Goal: Task Accomplishment & Management: Manage account settings

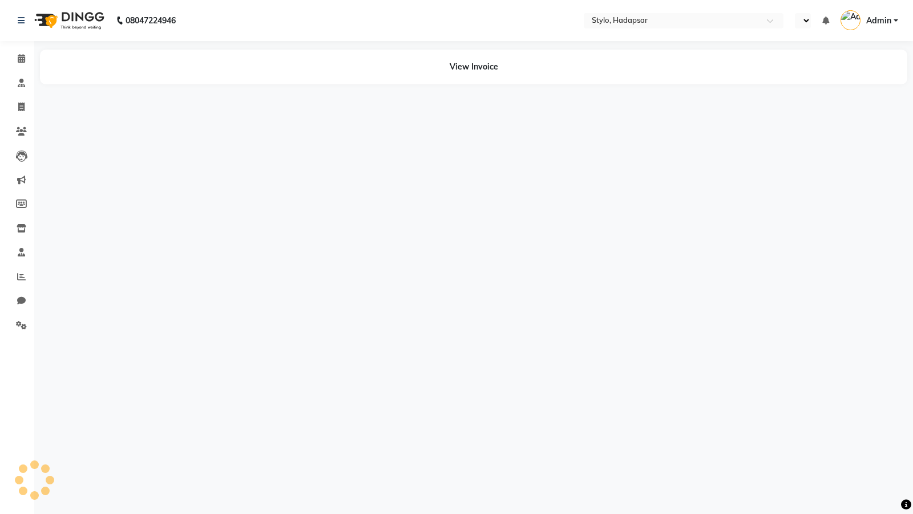
select select "en"
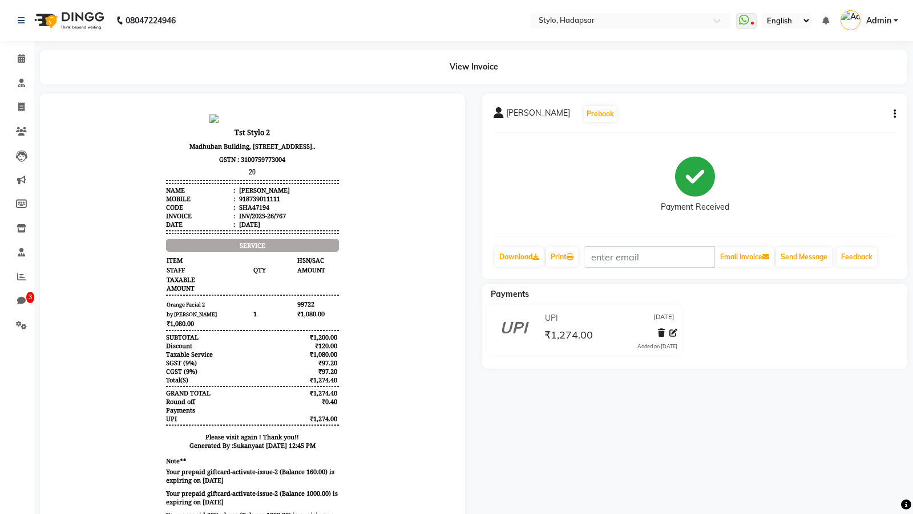
drag, startPoint x: 296, startPoint y: 318, endPoint x: 321, endPoint y: 319, distance: 24.6
click at [321, 309] on span "99722" at bounding box center [318, 304] width 42 height 10
click at [26, 101] on span at bounding box center [21, 107] width 20 height 13
select select "service"
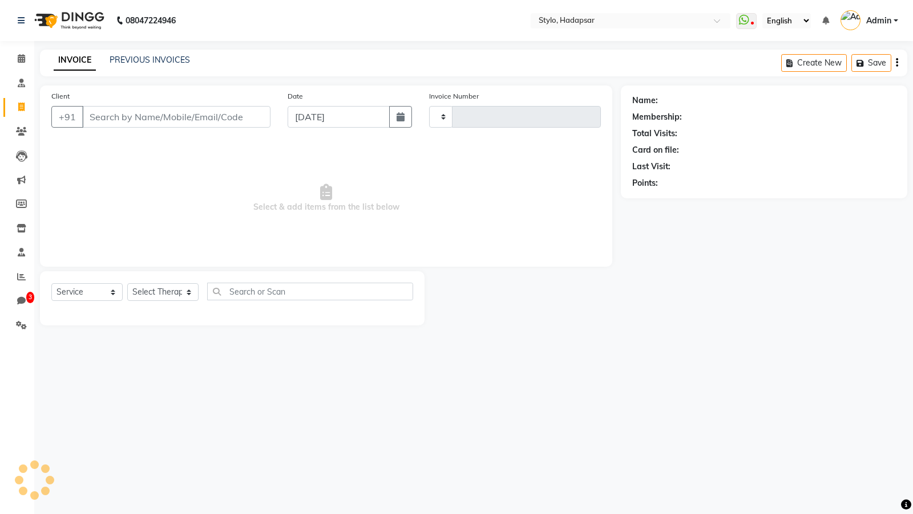
type input "769"
select select "157"
click at [141, 58] on link "PREVIOUS INVOICES" at bounding box center [150, 60] width 80 height 10
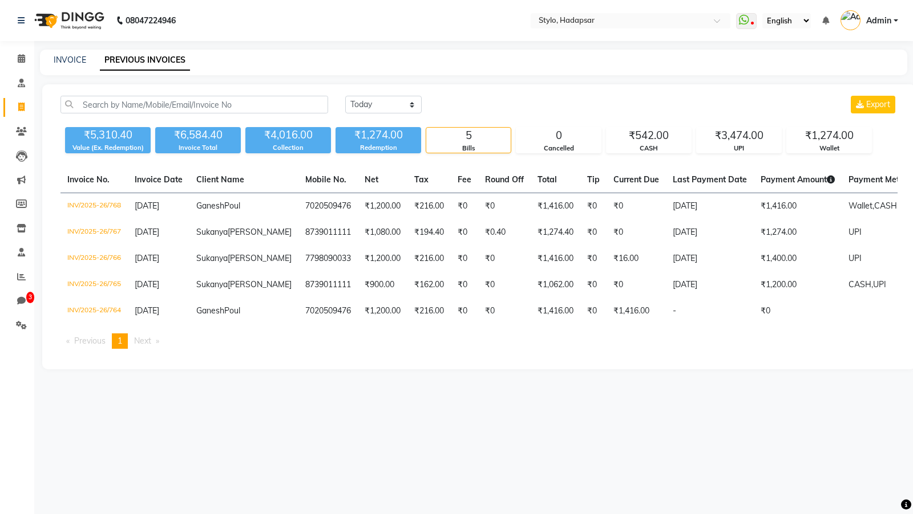
click at [394, 114] on div "Today Yesterday Custom Range Export" at bounding box center [621, 109] width 569 height 27
click at [394, 110] on select "Today Yesterday Custom Range" at bounding box center [383, 105] width 76 height 18
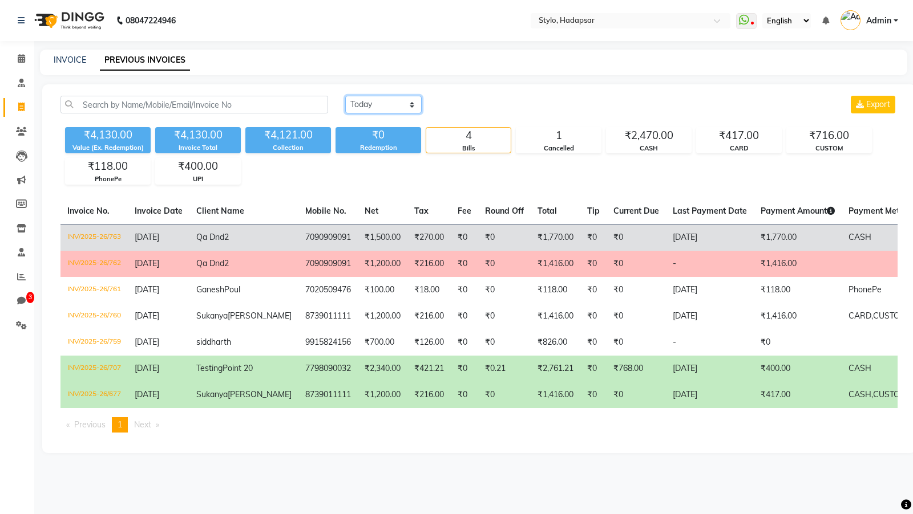
scroll to position [34, 0]
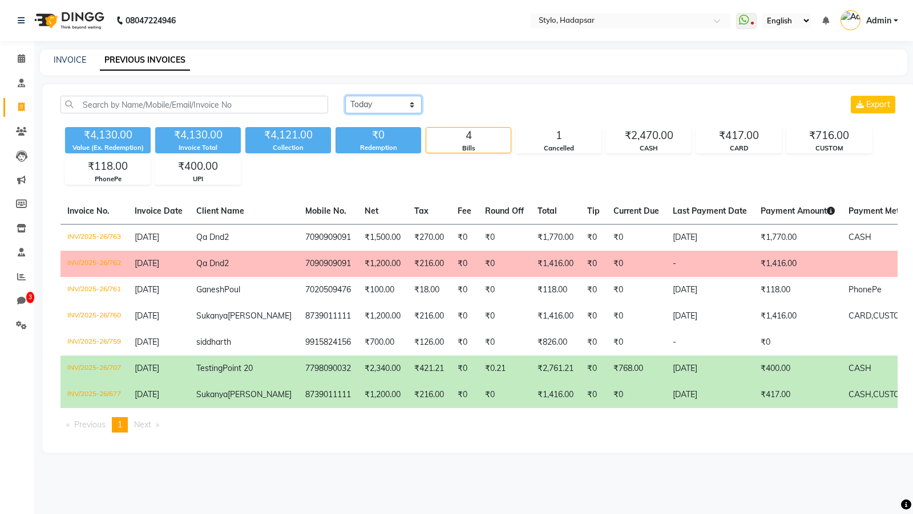
click at [399, 96] on select "Today Yesterday Custom Range" at bounding box center [383, 105] width 76 height 18
select select "today"
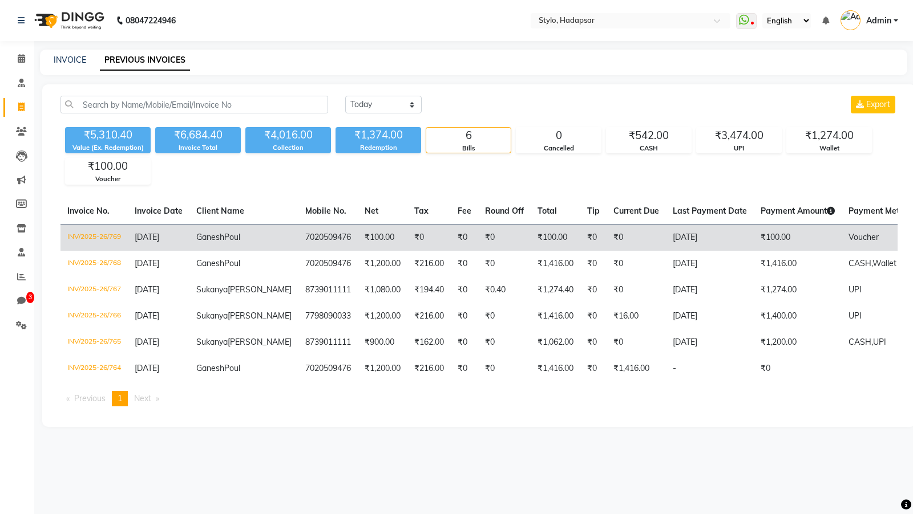
click at [82, 238] on td "INV/2025-26/769" at bounding box center [93, 237] width 67 height 27
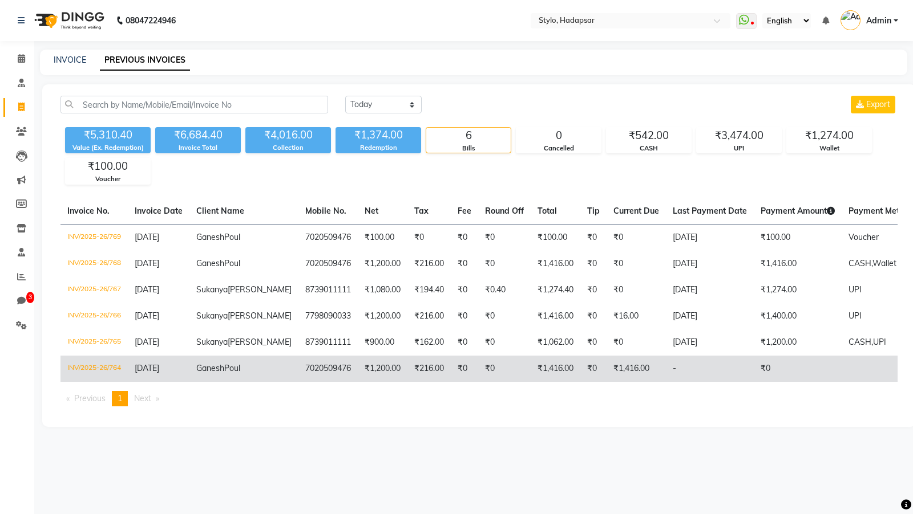
click at [82, 382] on td "INV/2025-26/764" at bounding box center [93, 369] width 67 height 26
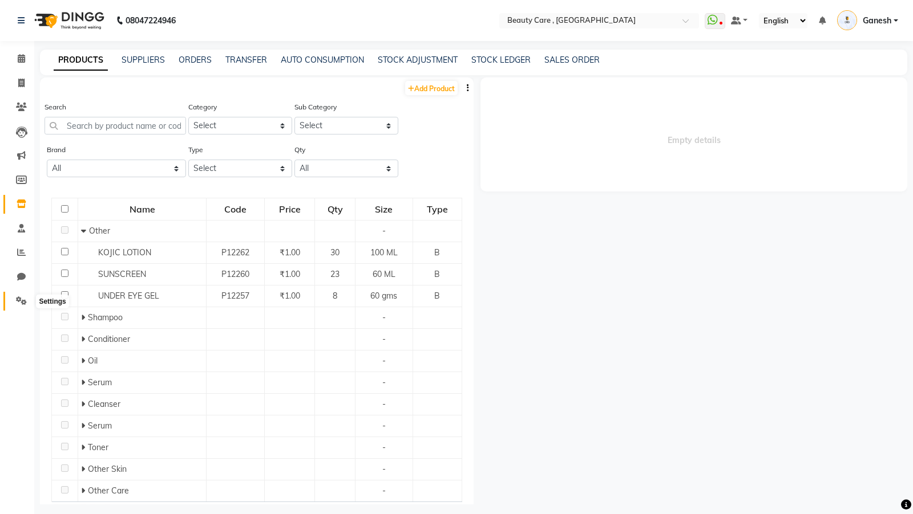
click at [17, 301] on icon at bounding box center [21, 301] width 11 height 9
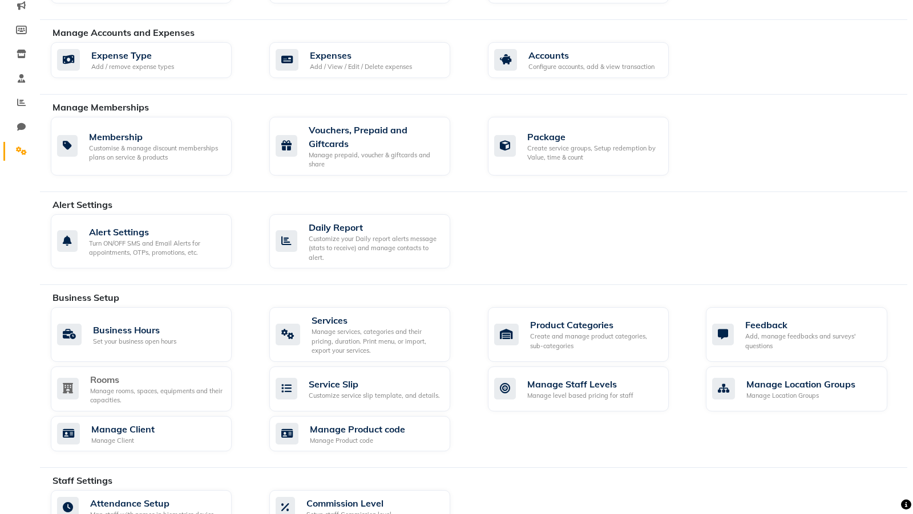
scroll to position [152, 0]
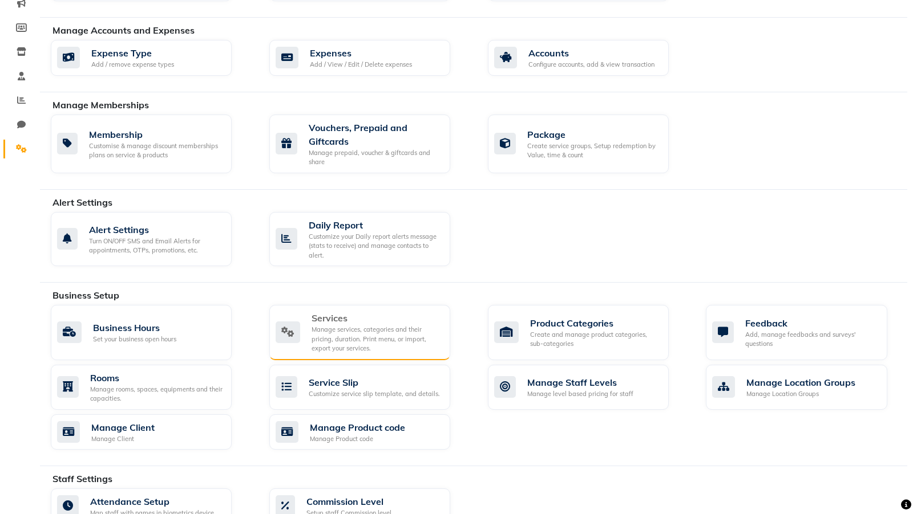
click at [362, 339] on div "Manage services, categories and their pricing, duration. Print menu, or import,…" at bounding box center [375, 339] width 129 height 29
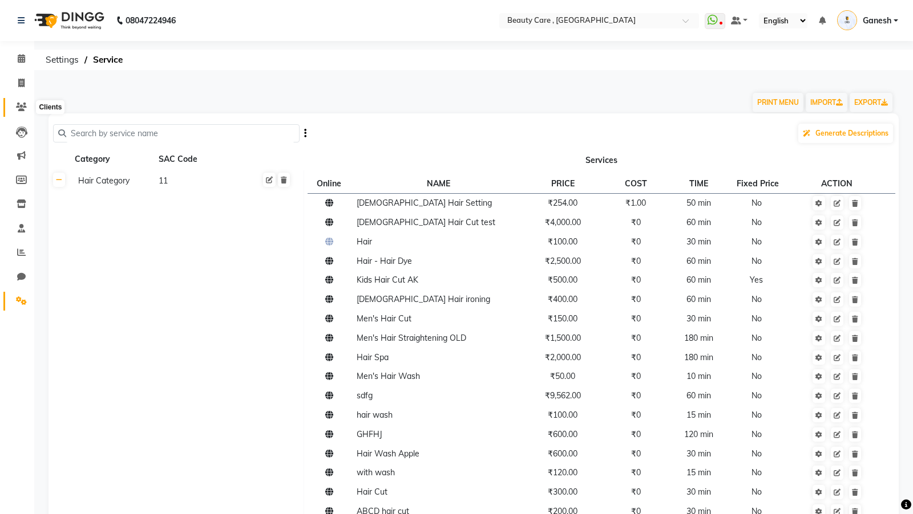
click at [21, 106] on icon at bounding box center [21, 107] width 11 height 9
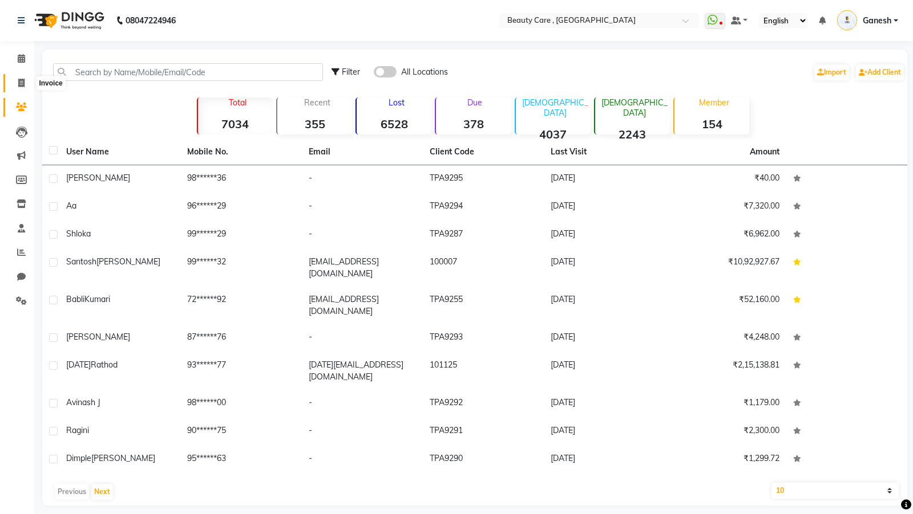
click at [25, 87] on span at bounding box center [21, 83] width 20 height 13
select select "service"
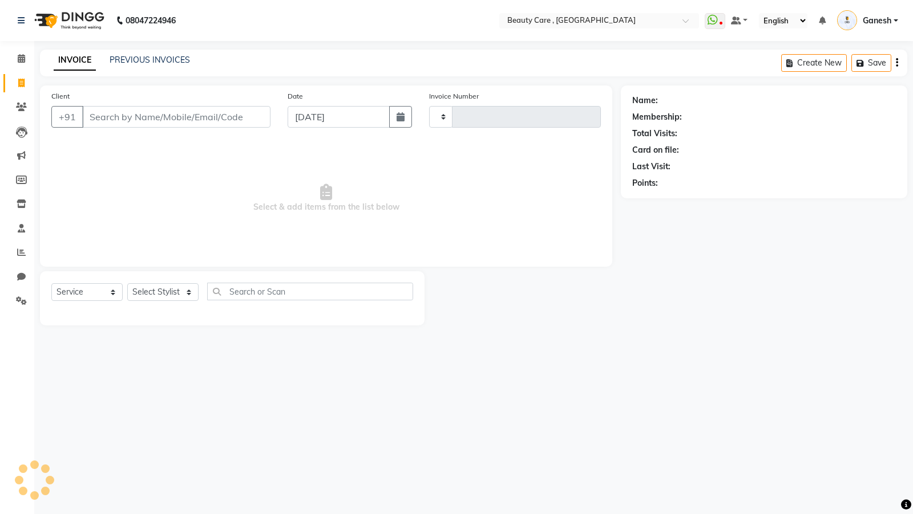
type input "2761"
select select "5646"
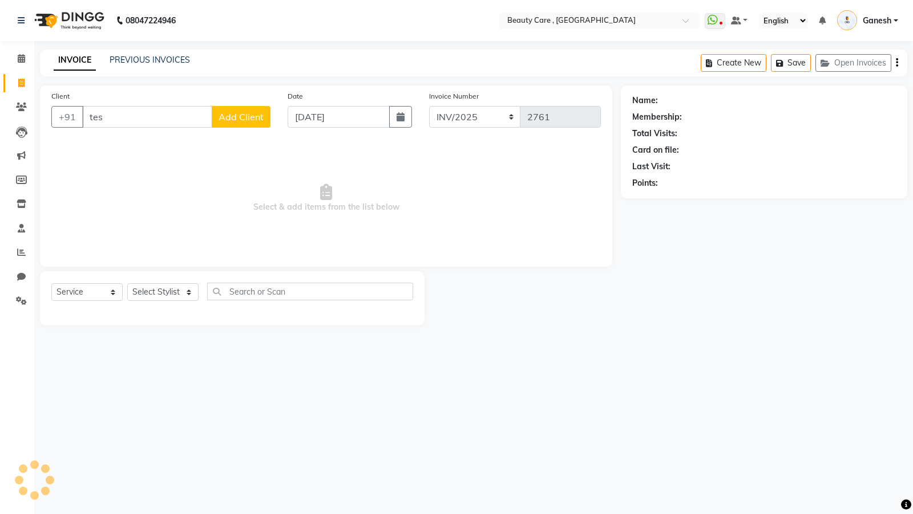
type input "test"
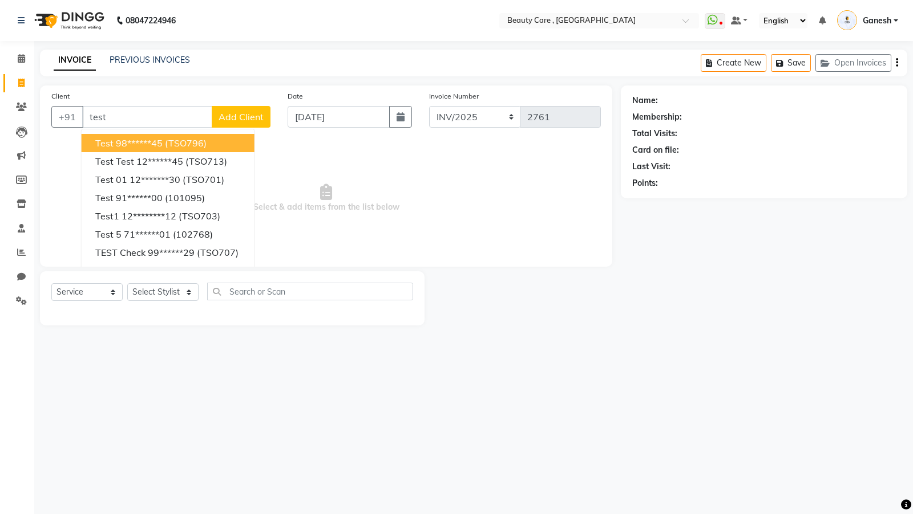
select select "77828"
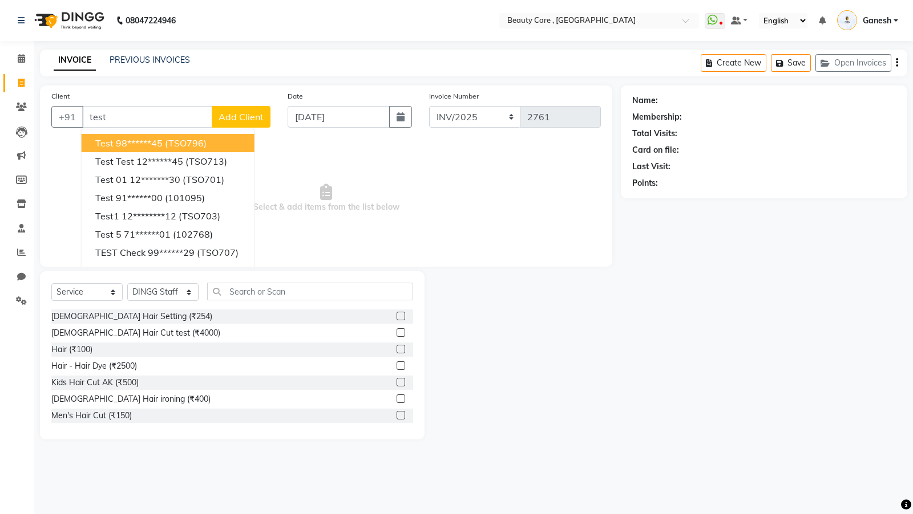
click at [124, 144] on ngb-highlight "98******45" at bounding box center [139, 142] width 47 height 11
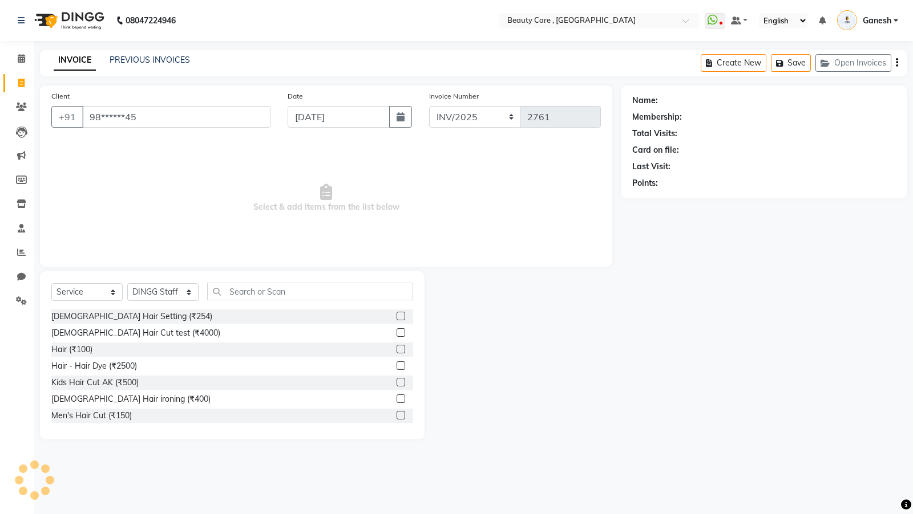
type input "98******45"
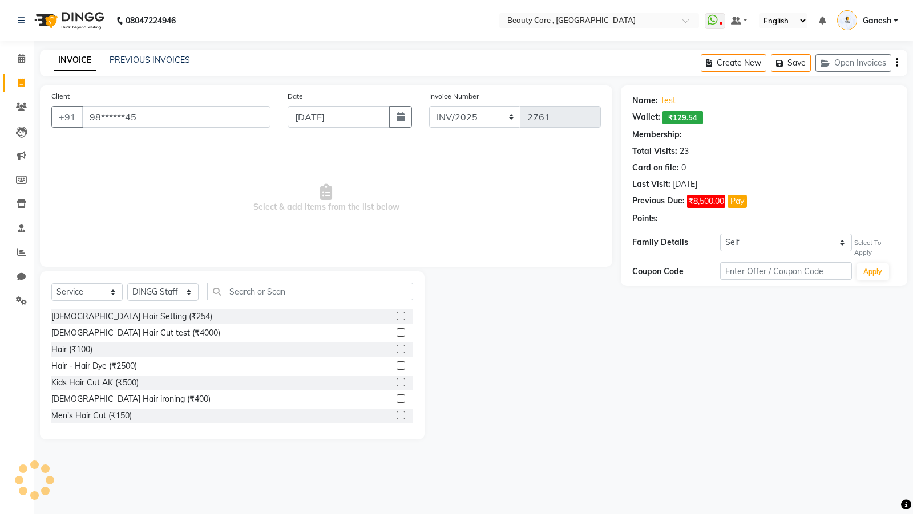
select select "2: Object"
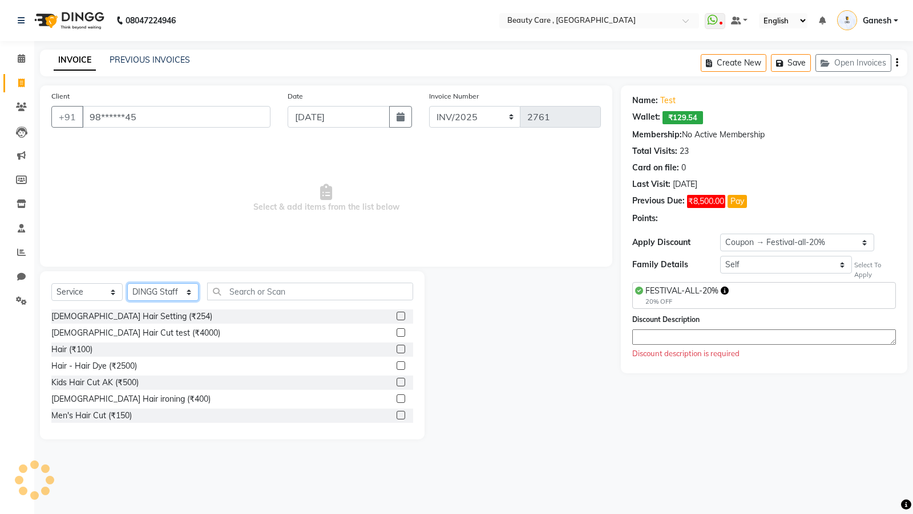
click at [156, 293] on select "Select Stylist Admin A Jagdish K Akshay Ankit Anuja April Arvind Ashvin asif Av…" at bounding box center [162, 292] width 71 height 18
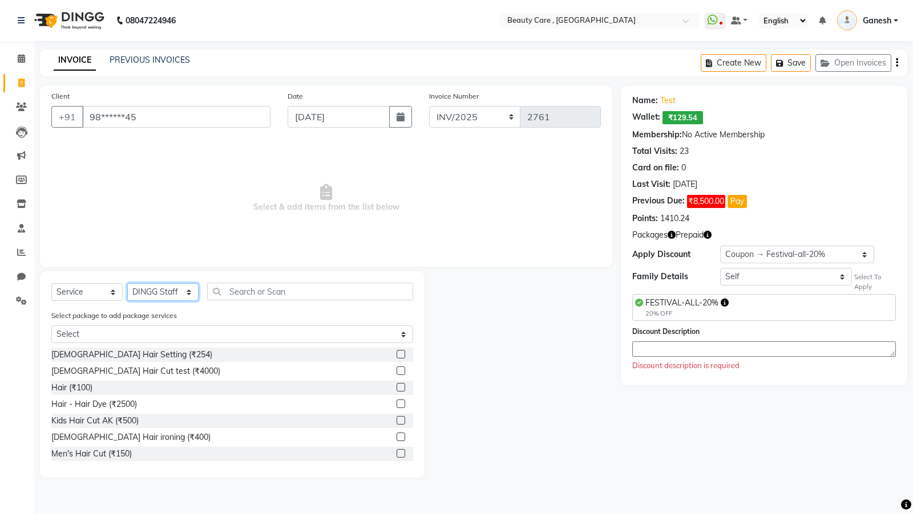
select select "84750"
click at [401, 355] on label at bounding box center [400, 354] width 9 height 9
click at [401, 355] on input "checkbox" at bounding box center [399, 354] width 7 height 7
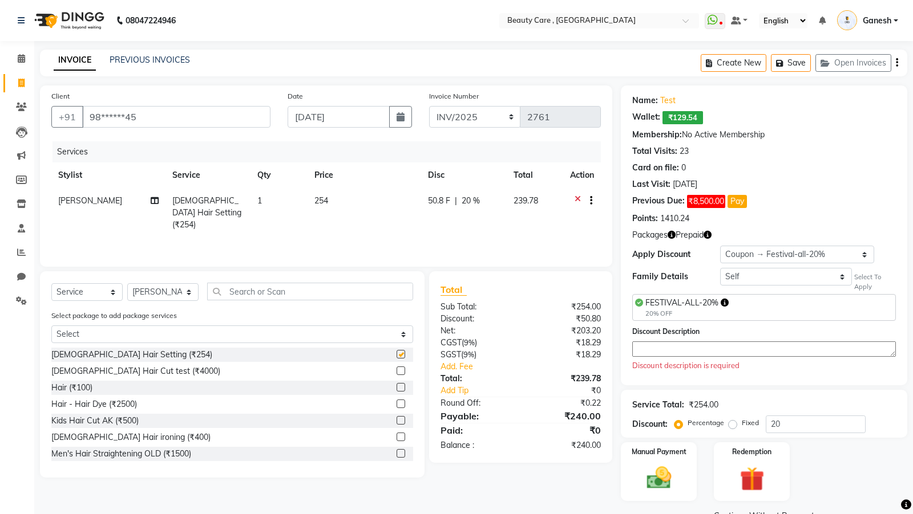
checkbox input "false"
click at [662, 342] on textarea at bounding box center [764, 349] width 264 height 15
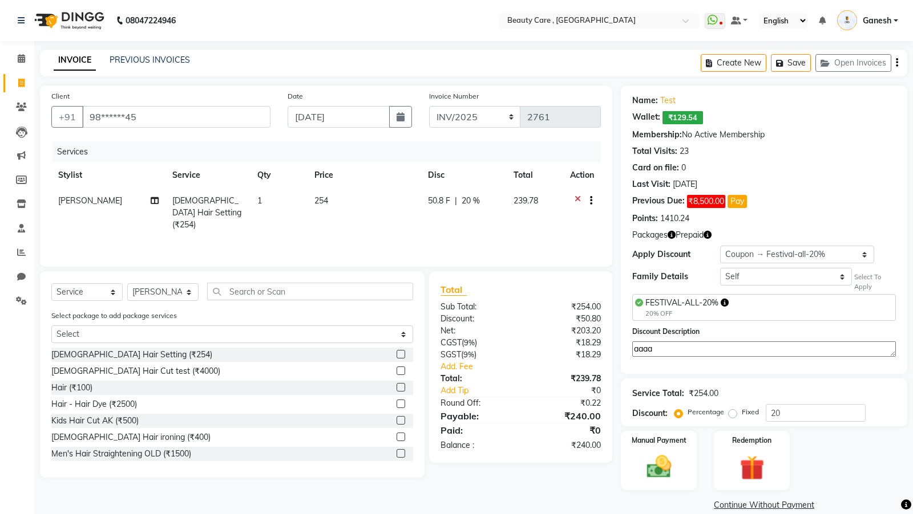
scroll to position [14, 0]
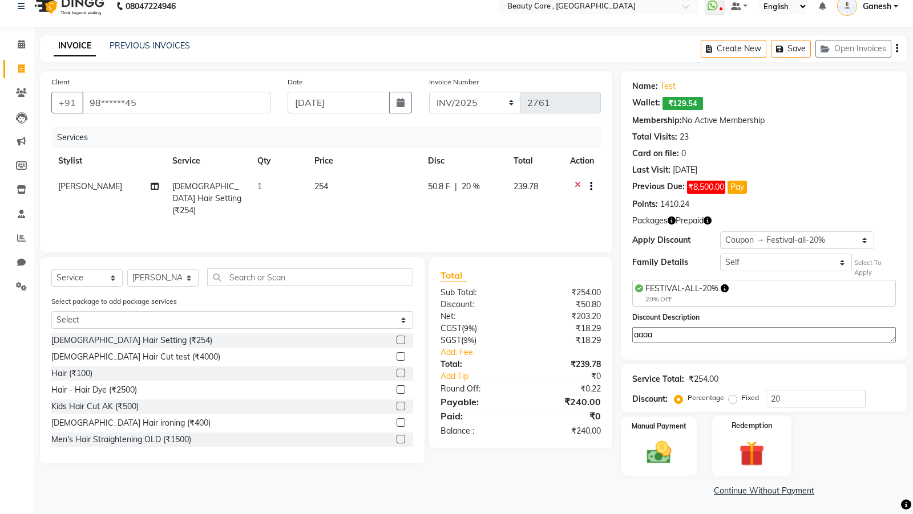
type textarea "aaaa"
click at [733, 439] on img at bounding box center [751, 454] width 41 height 31
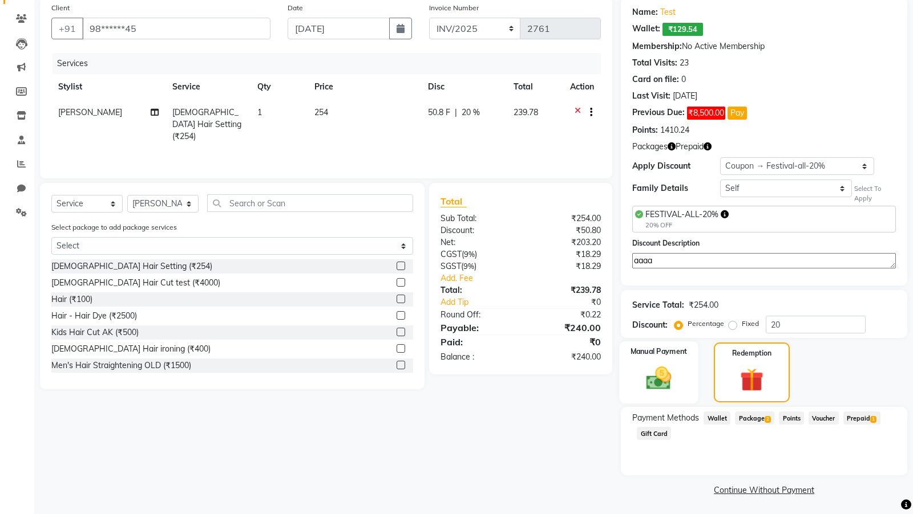
click at [684, 387] on div "Manual Payment" at bounding box center [658, 373] width 79 height 62
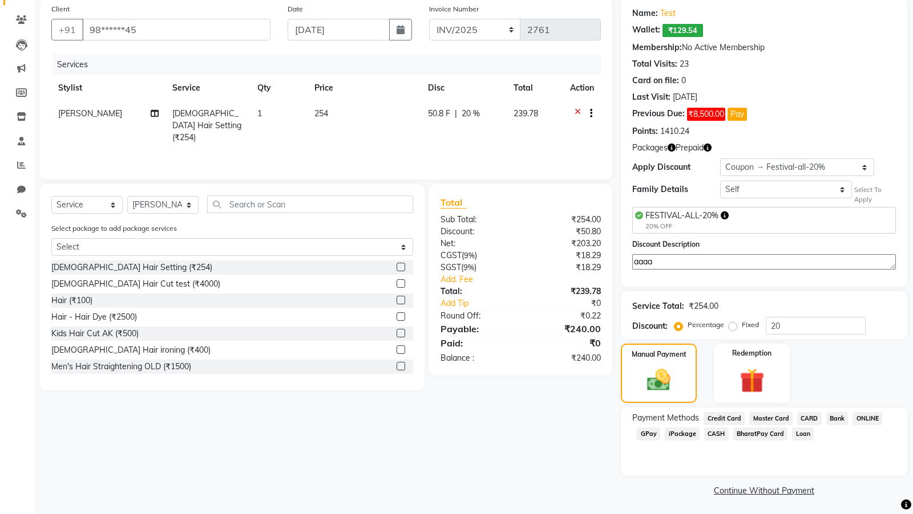
click at [707, 438] on span "CASH" at bounding box center [716, 434] width 25 height 13
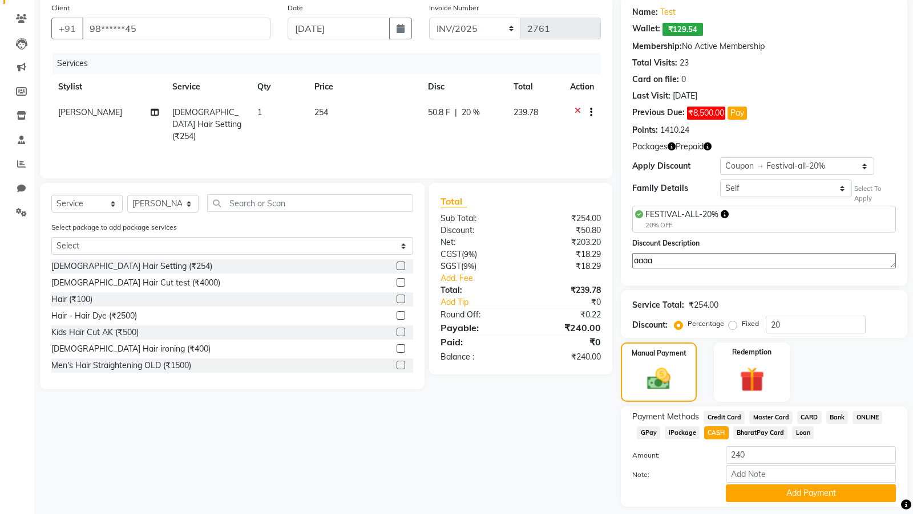
scroll to position [119, 0]
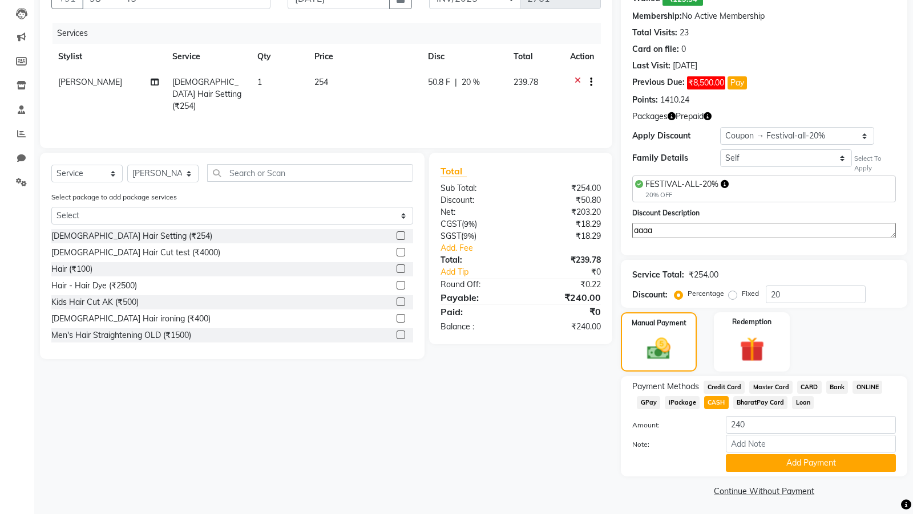
click at [748, 469] on div "Payment Methods Credit Card Master Card CARD Bank ONLINE GPay iPackage CASH Bha…" at bounding box center [764, 426] width 286 height 100
click at [749, 455] on button "Add Payment" at bounding box center [810, 464] width 170 height 18
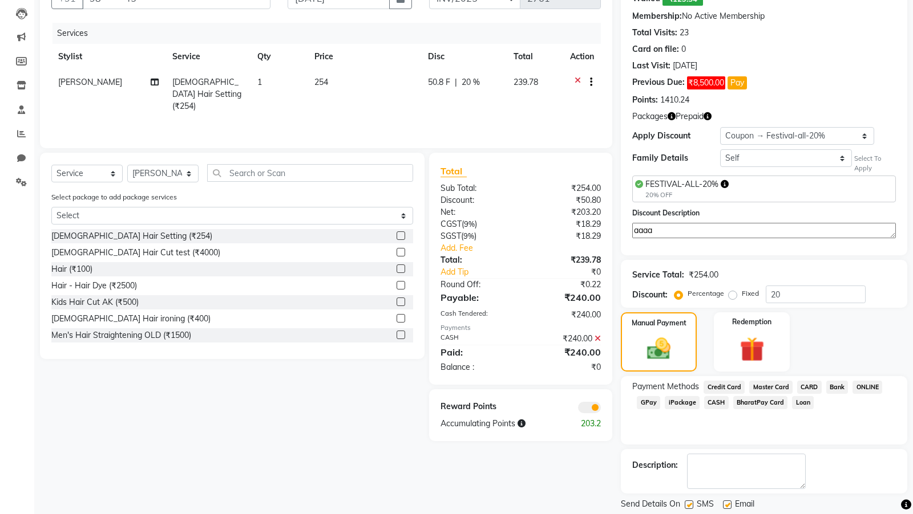
scroll to position [151, 0]
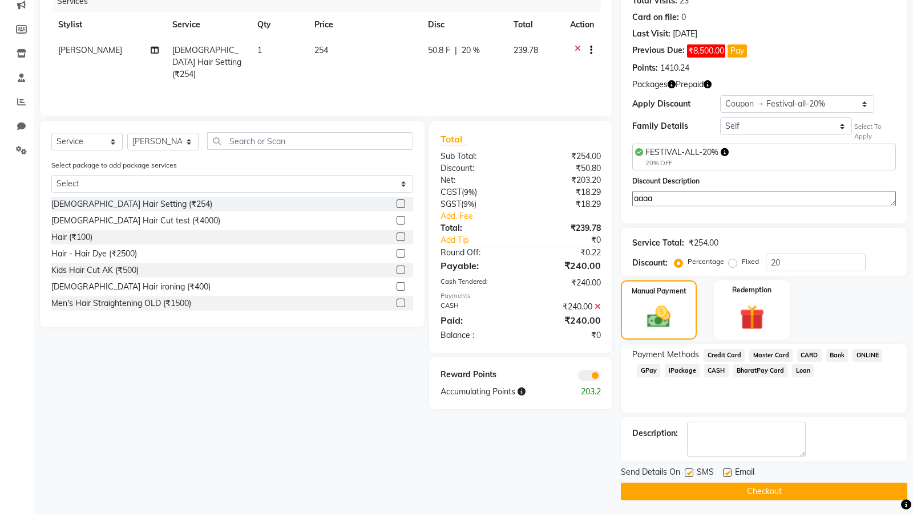
click at [687, 469] on label at bounding box center [688, 473] width 9 height 9
click at [687, 470] on input "checkbox" at bounding box center [687, 473] width 7 height 7
checkbox input "false"
click at [727, 473] on label at bounding box center [727, 473] width 9 height 9
click at [727, 473] on input "checkbox" at bounding box center [726, 473] width 7 height 7
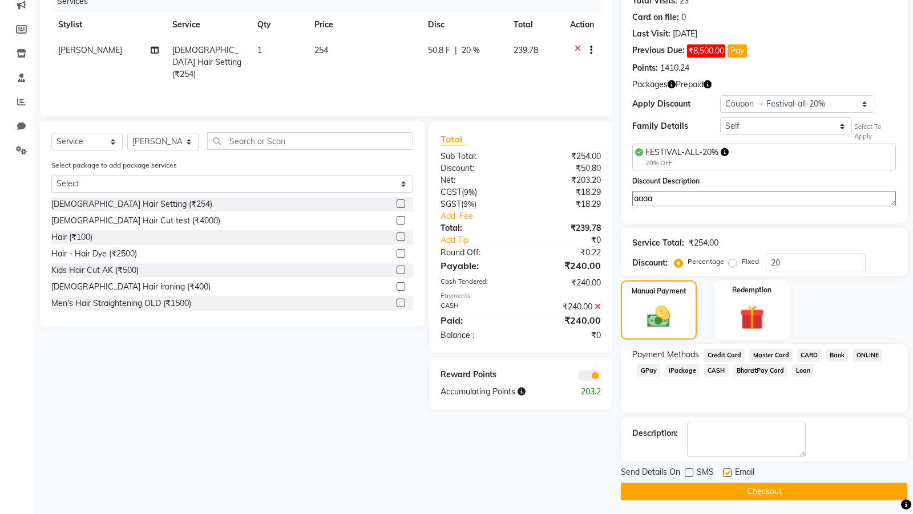
checkbox input "false"
click at [712, 485] on button "Checkout" at bounding box center [764, 492] width 286 height 18
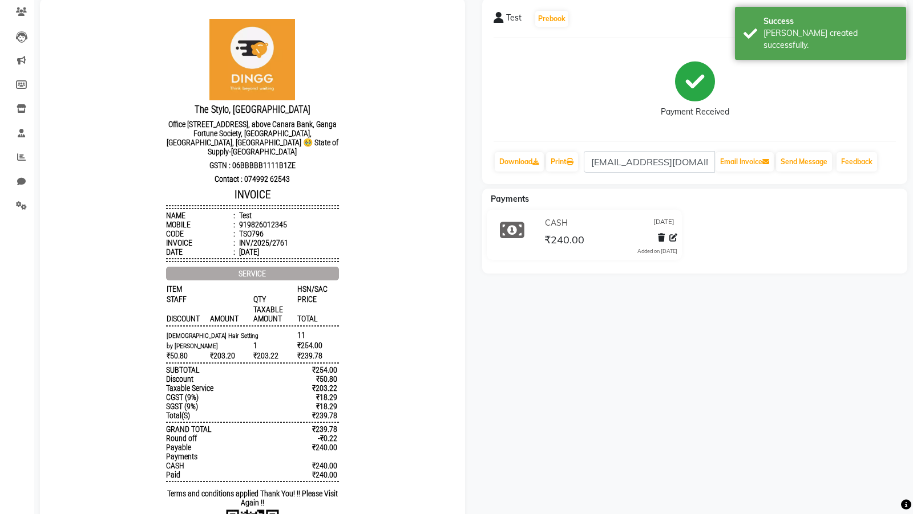
scroll to position [102, 0]
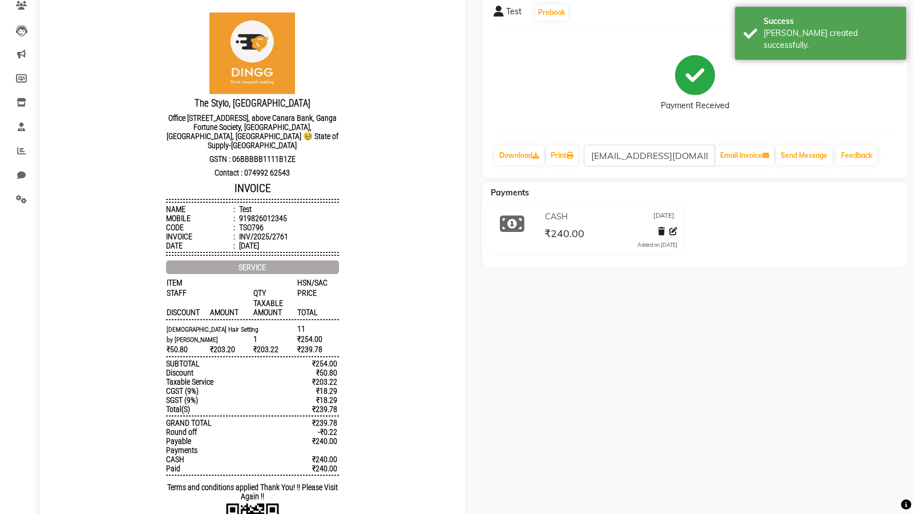
drag, startPoint x: 294, startPoint y: 324, endPoint x: 322, endPoint y: 324, distance: 27.4
click at [322, 324] on div "Ladies Hair Setting 11 1 ₹254.00 ₹50.80 ₹203.20 ₹203.22 ₹239.78 by Divyani" at bounding box center [252, 339] width 172 height 31
click at [825, 30] on div "Bill created successfully." at bounding box center [830, 39] width 134 height 24
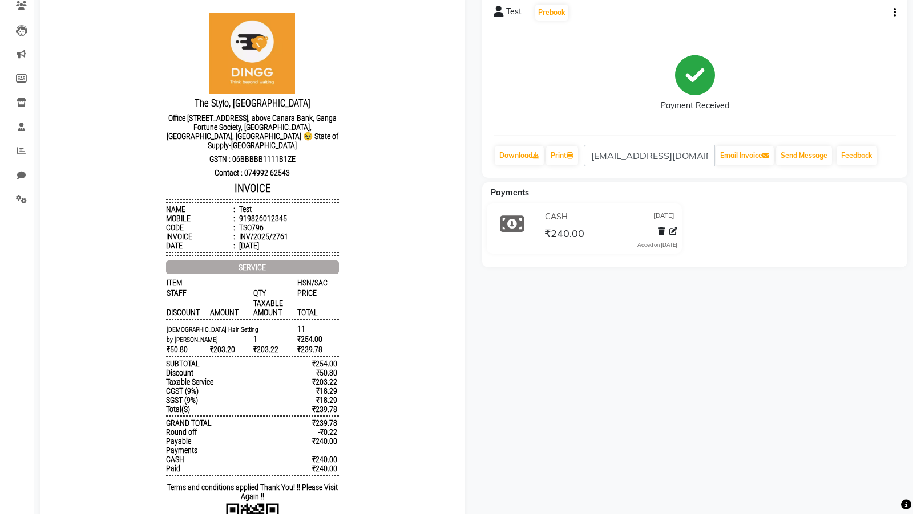
click at [894, 13] on icon "button" at bounding box center [894, 13] width 2 height 1
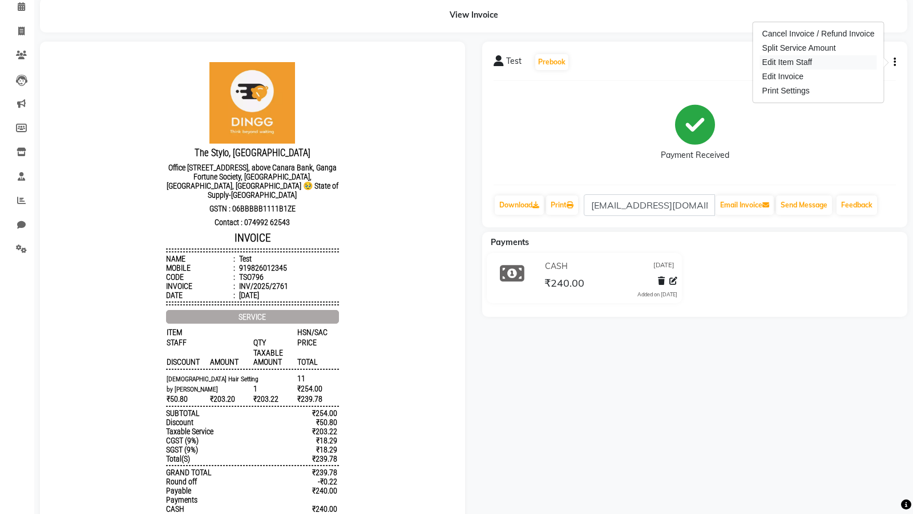
scroll to position [48, 0]
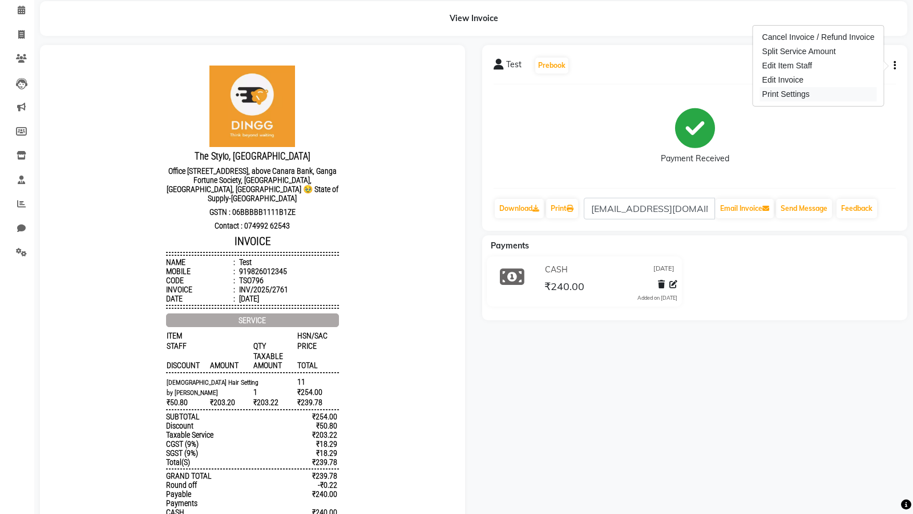
click at [781, 94] on div "Print Settings" at bounding box center [818, 94] width 117 height 14
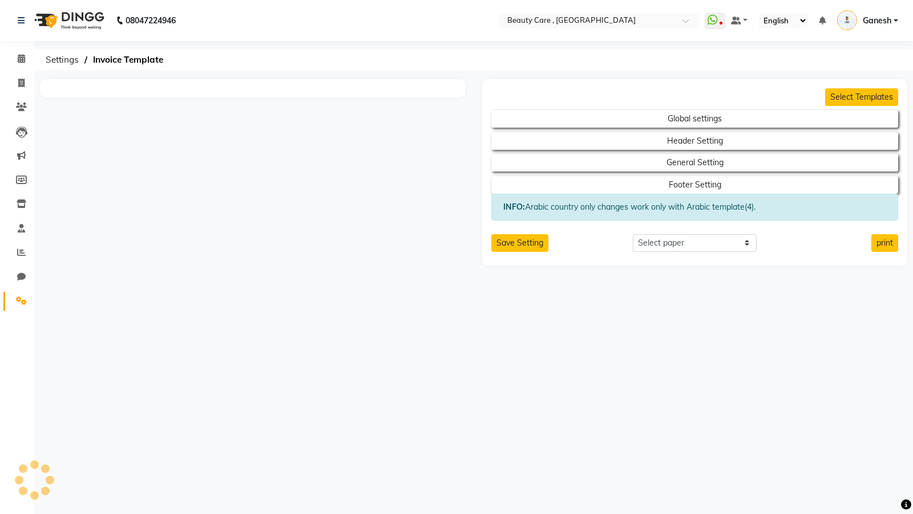
select select "A5"
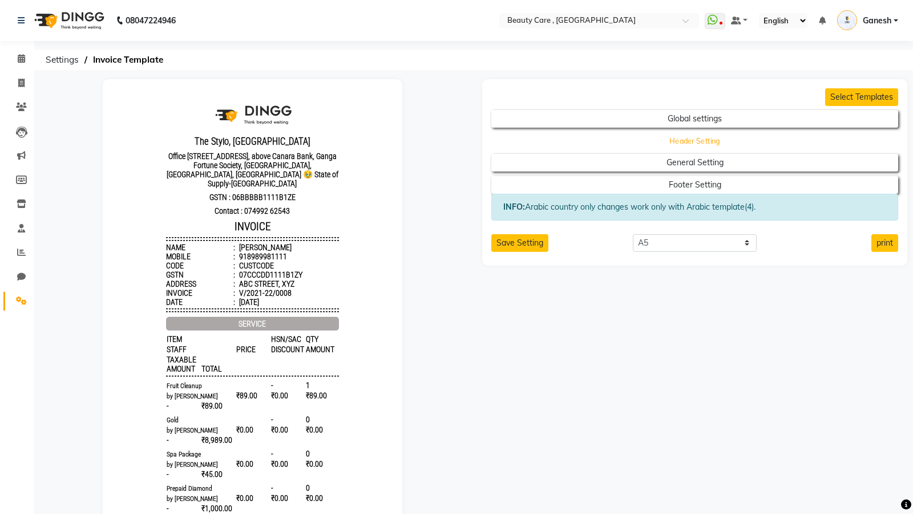
click at [747, 139] on button "Header Setting" at bounding box center [695, 141] width 366 height 16
select select "end"
select select "'Roboto Condensed', sans-serif;"
select select "LLL"
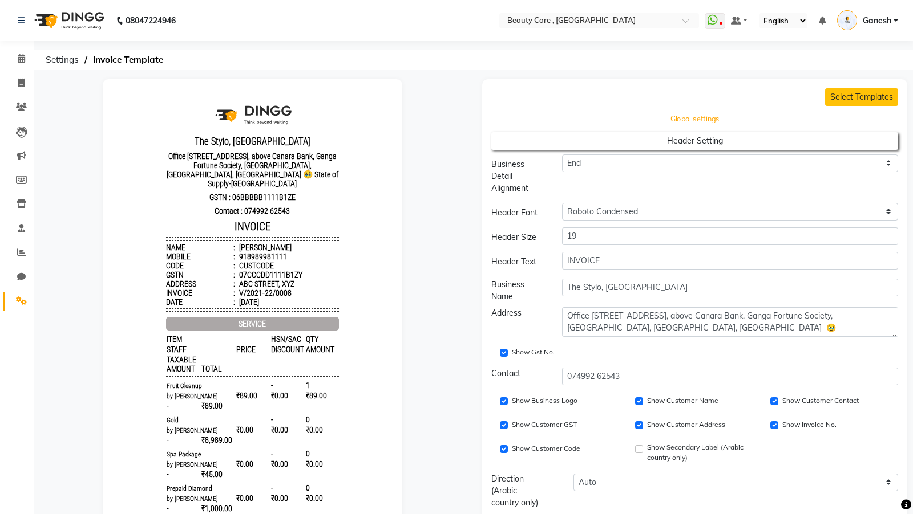
click at [732, 119] on button "Global settings" at bounding box center [695, 119] width 366 height 16
select select "'Roboto Condensed', sans-serif;"
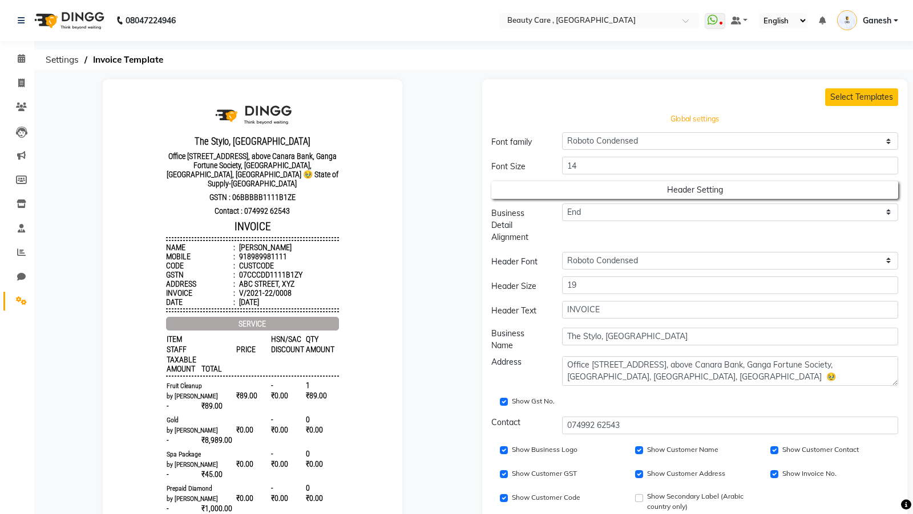
click at [708, 121] on button "Global settings" at bounding box center [695, 119] width 366 height 16
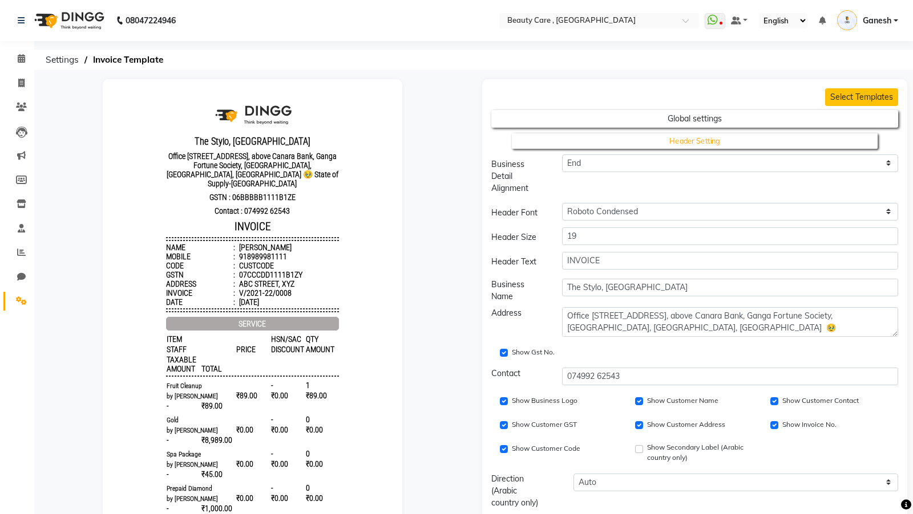
click at [704, 132] on h2 "Header Setting" at bounding box center [694, 139] width 407 height 22
click at [703, 138] on button "Header Setting" at bounding box center [695, 141] width 366 height 16
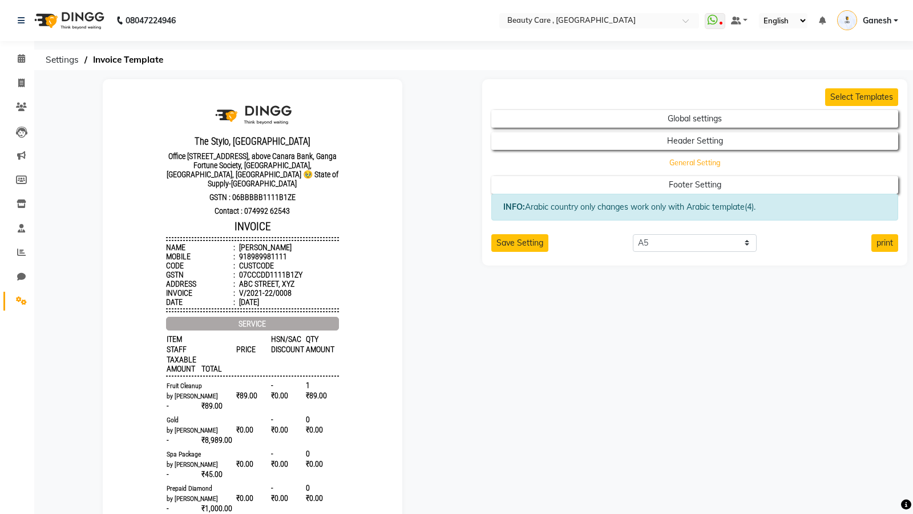
click at [692, 161] on button "General Setting" at bounding box center [695, 163] width 366 height 16
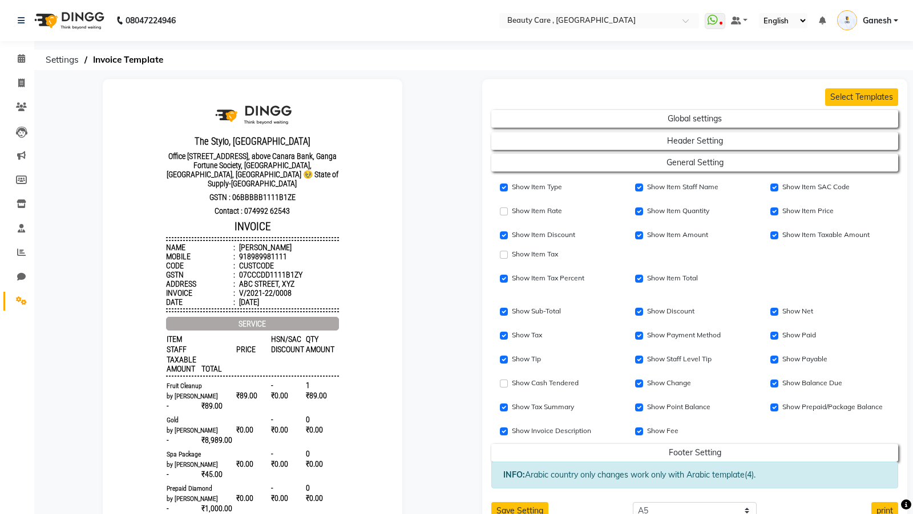
click at [768, 184] on div "Show Item SAC Code" at bounding box center [829, 185] width 135 height 19
click at [772, 184] on input "Show Item SAC Code" at bounding box center [774, 188] width 8 height 8
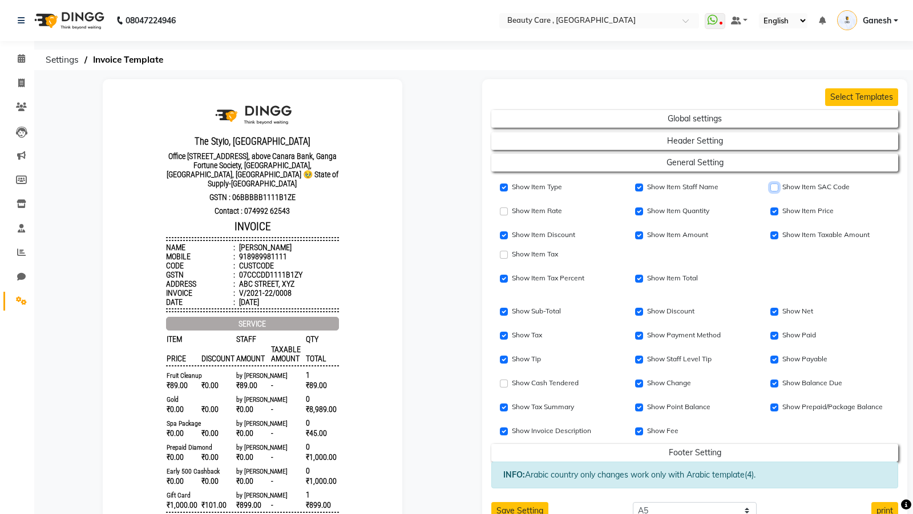
click at [772, 184] on input "Show Item SAC Code" at bounding box center [774, 188] width 8 height 8
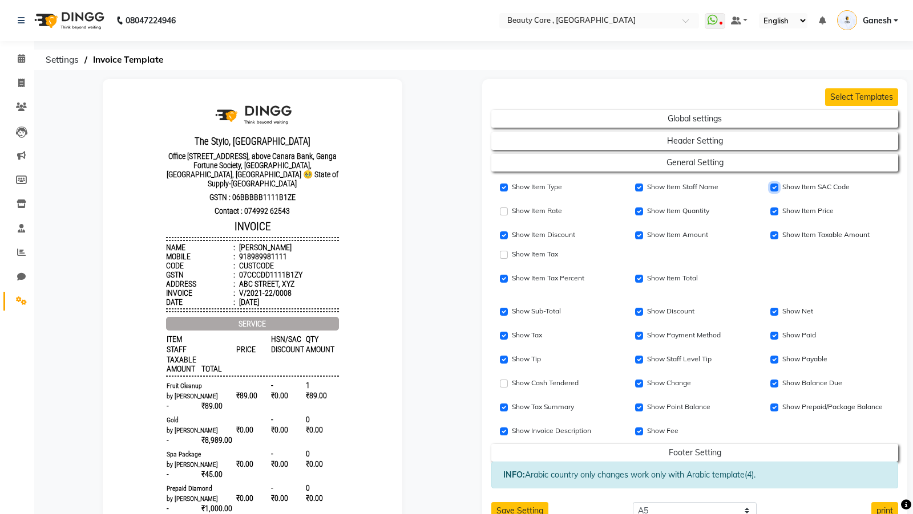
click at [772, 184] on input "Show Item SAC Code" at bounding box center [774, 188] width 8 height 8
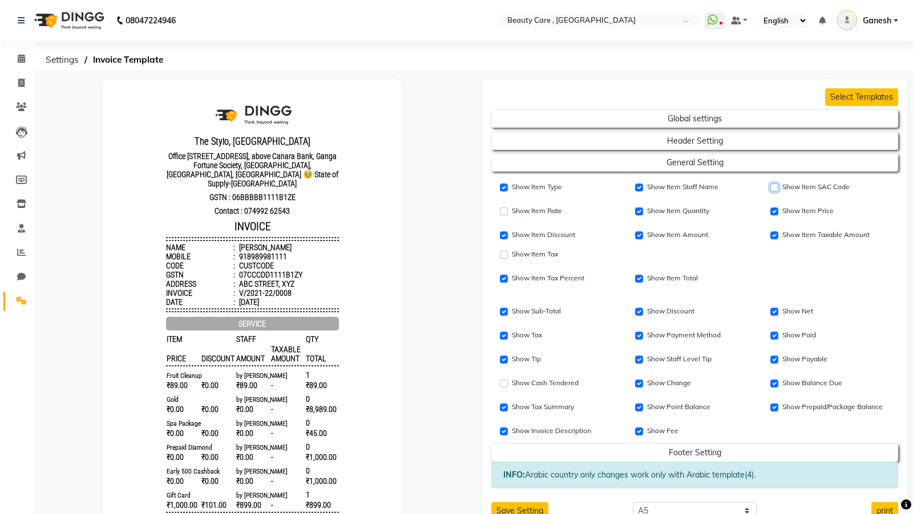
click at [772, 184] on input "Show Item SAC Code" at bounding box center [774, 188] width 8 height 8
checkbox input "true"
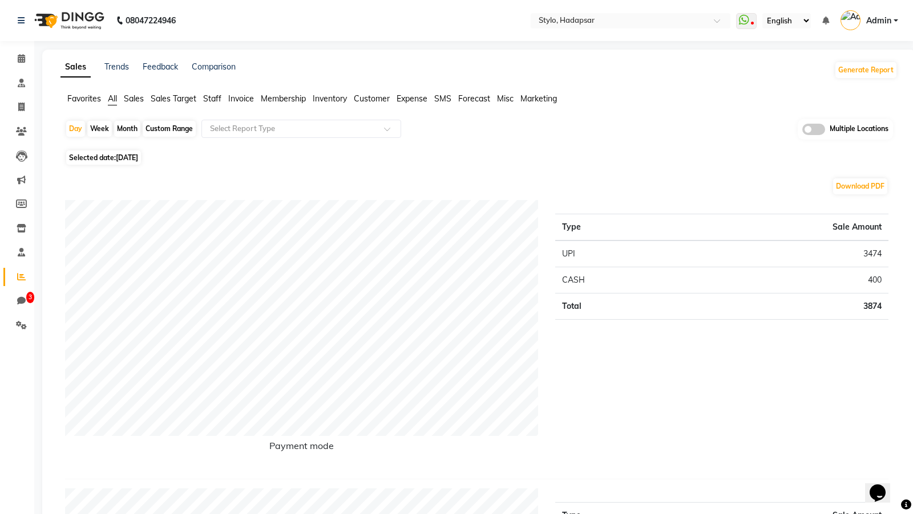
click at [133, 100] on span "Sales" at bounding box center [134, 99] width 20 height 10
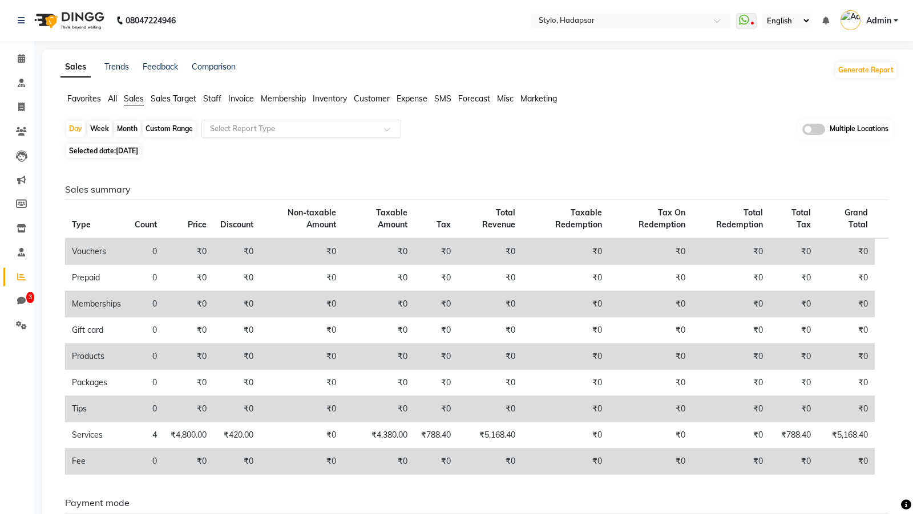
click at [249, 131] on input "text" at bounding box center [290, 128] width 164 height 11
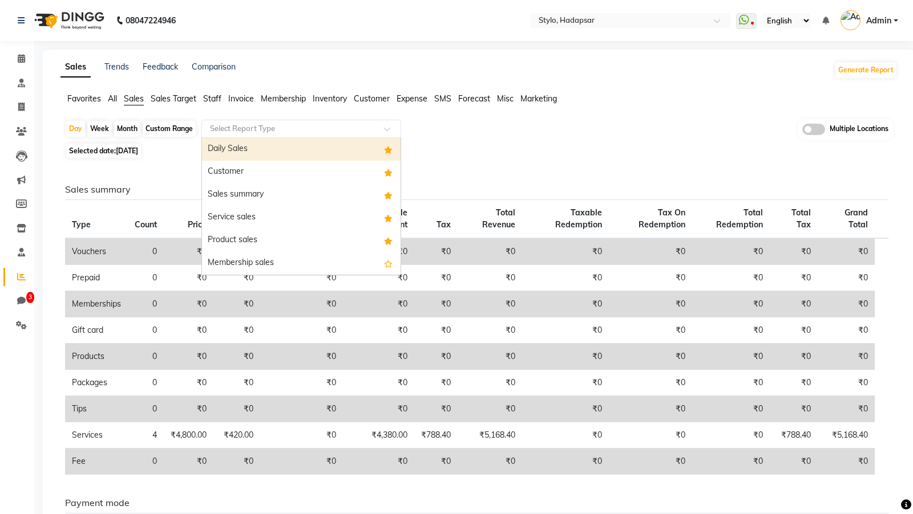
click at [216, 155] on div "Daily Sales" at bounding box center [301, 149] width 198 height 23
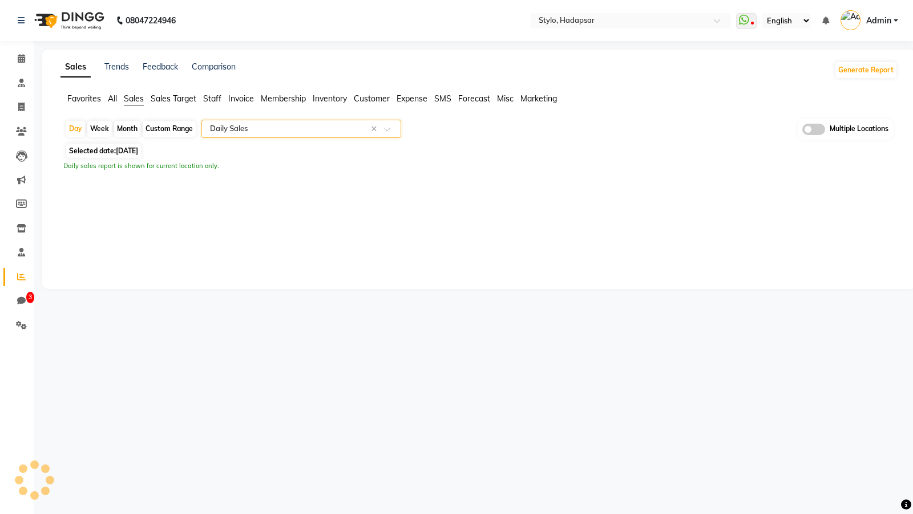
select select "filtered_report"
select select "csv"
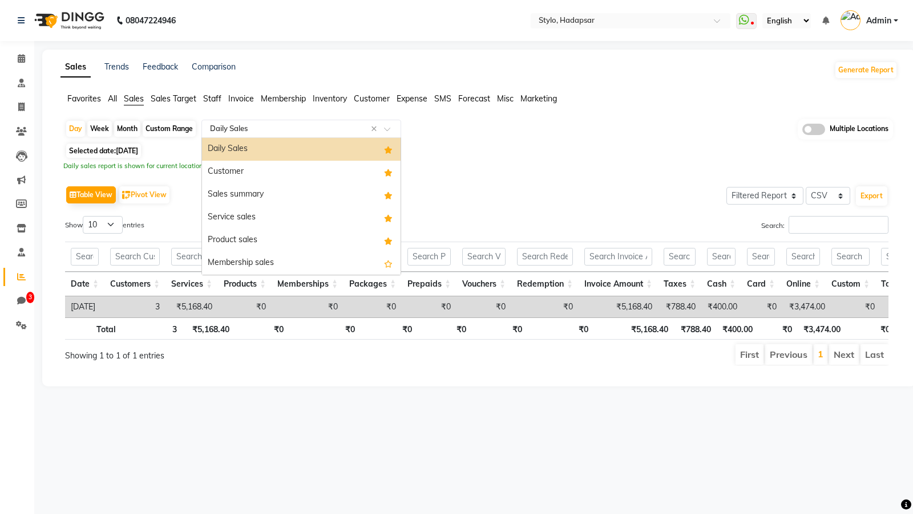
click at [257, 129] on input "text" at bounding box center [290, 128] width 164 height 11
click at [180, 190] on div "Table View Pivot View Select Full Report Filtered Report Select CSV PDF Export" at bounding box center [476, 195] width 823 height 24
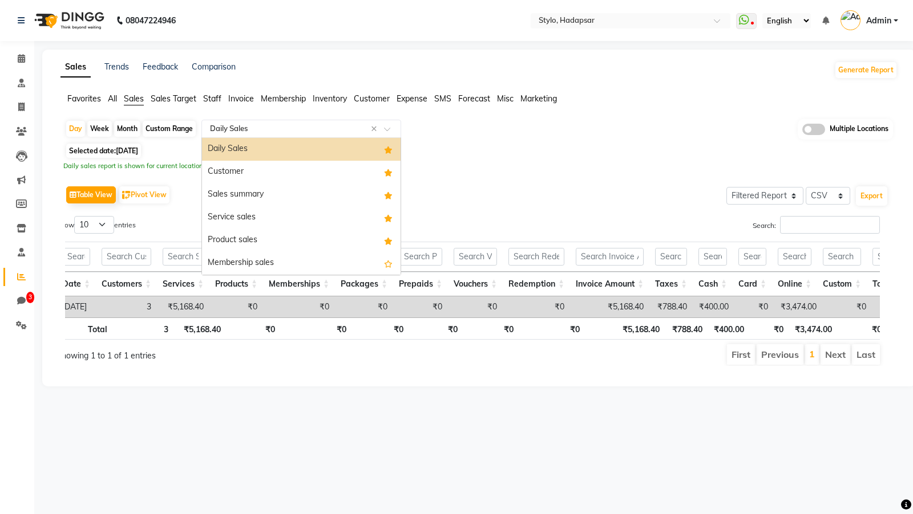
click at [245, 120] on div "Select Report Type × Daily Sales ×" at bounding box center [301, 129] width 200 height 18
click at [238, 171] on div "Customer" at bounding box center [301, 172] width 198 height 23
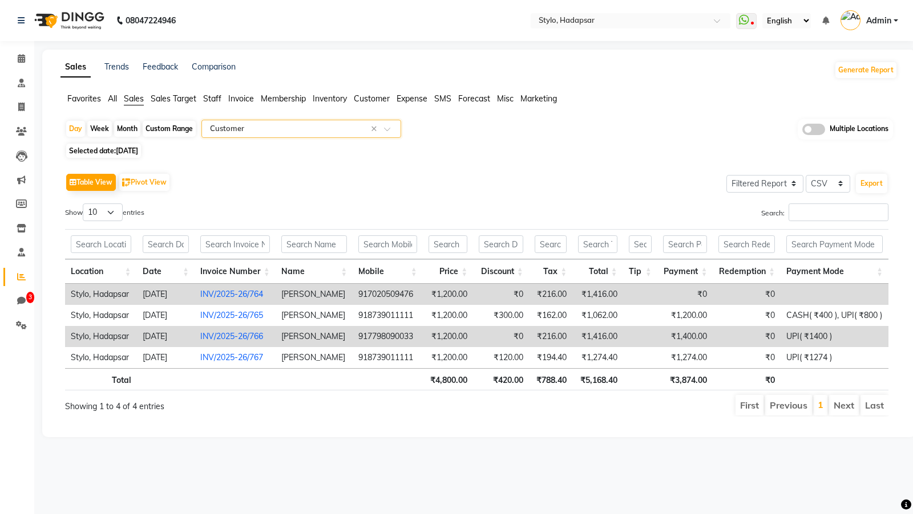
scroll to position [0, 9]
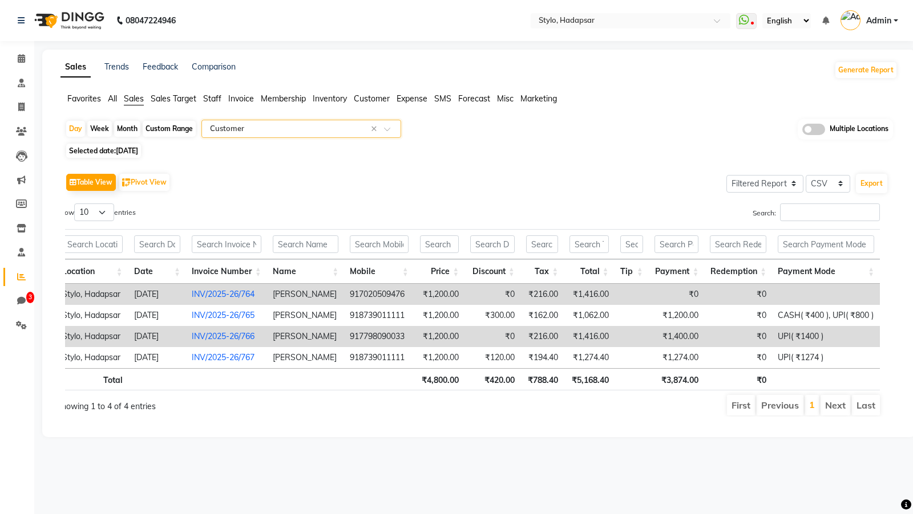
click at [292, 130] on input "text" at bounding box center [290, 128] width 164 height 11
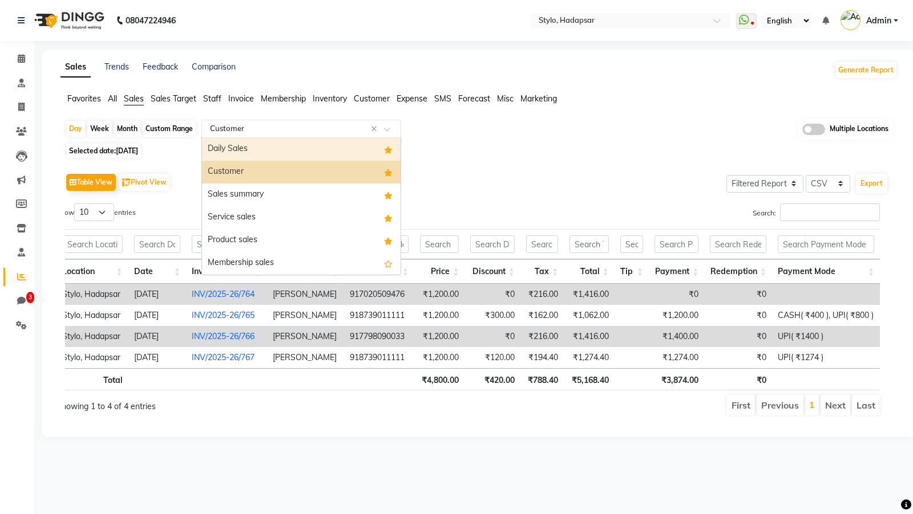
click at [256, 151] on div "Daily Sales" at bounding box center [301, 149] width 198 height 23
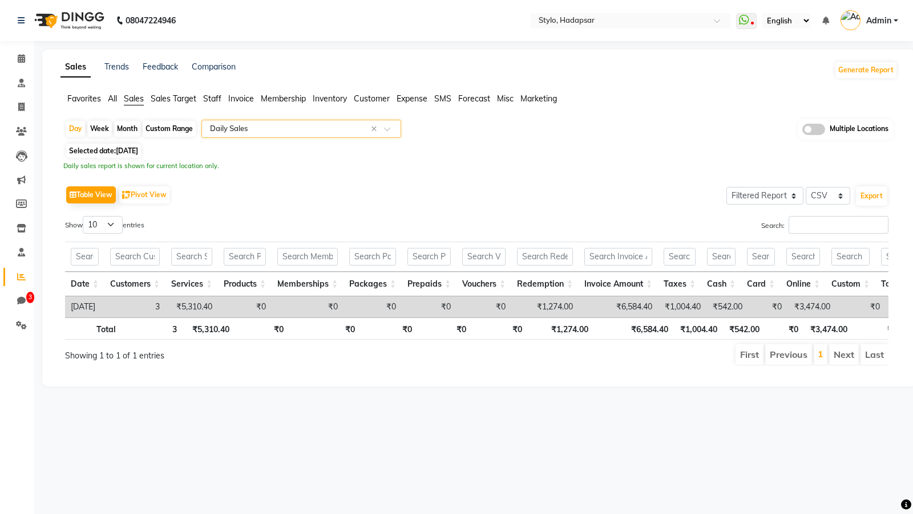
click at [257, 135] on div "Select Report Type × Daily Sales ×" at bounding box center [301, 129] width 200 height 18
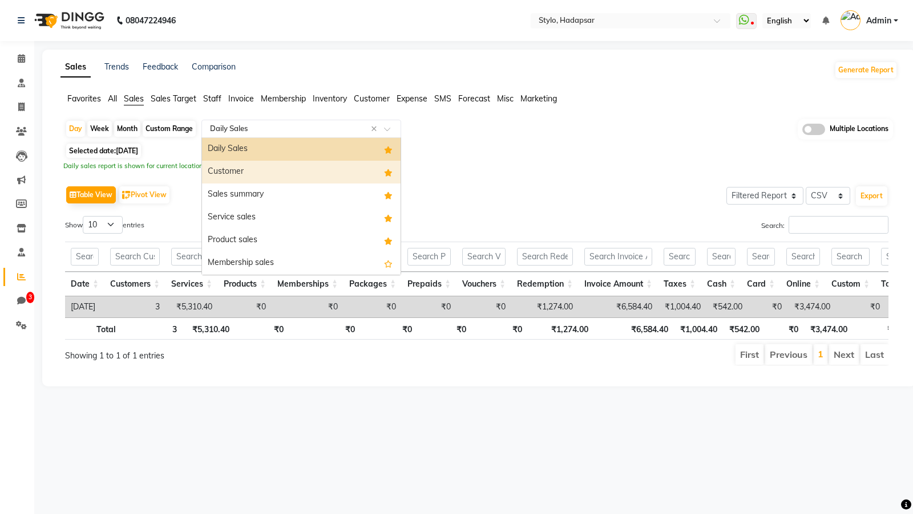
click at [251, 163] on div "Customer" at bounding box center [301, 172] width 198 height 23
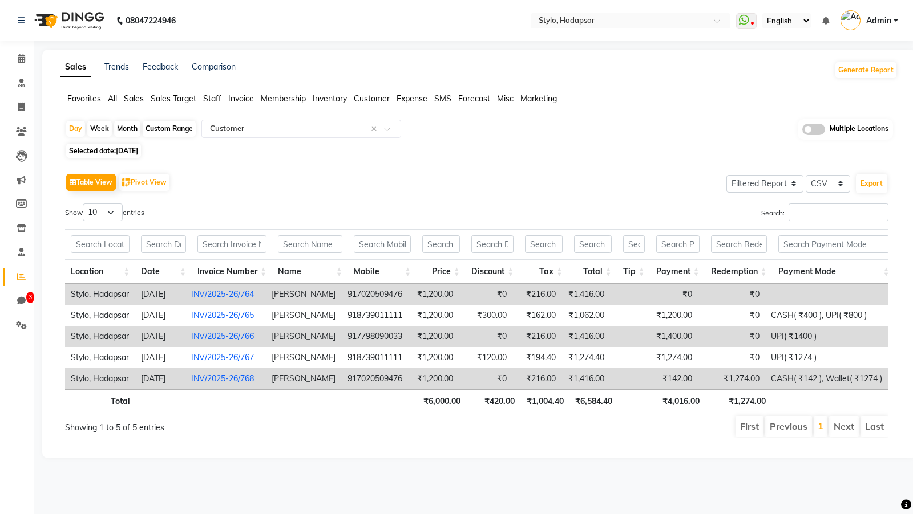
scroll to position [0, 6]
click at [102, 208] on select "10 25 50 100" at bounding box center [103, 213] width 40 height 18
click at [120, 146] on span "Selected date: [DATE]" at bounding box center [103, 151] width 75 height 14
select select "9"
select select "2025"
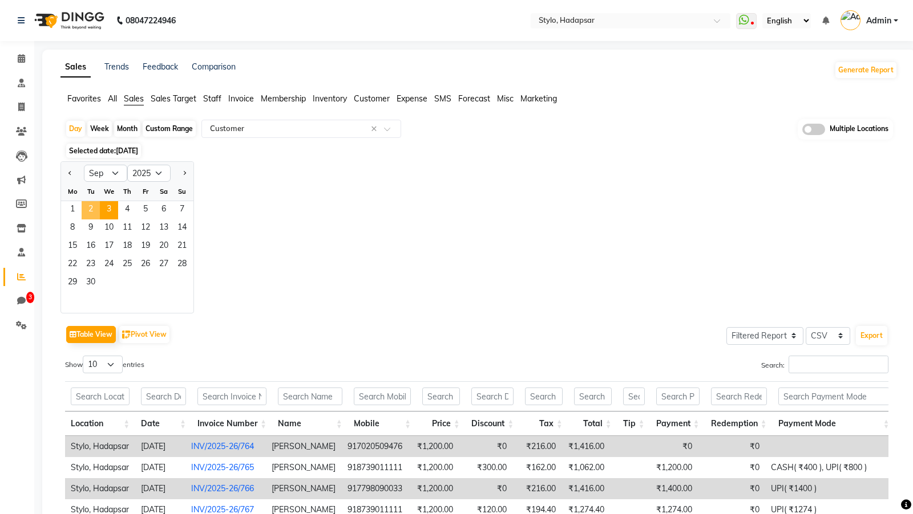
click at [89, 212] on span "2" at bounding box center [91, 210] width 18 height 18
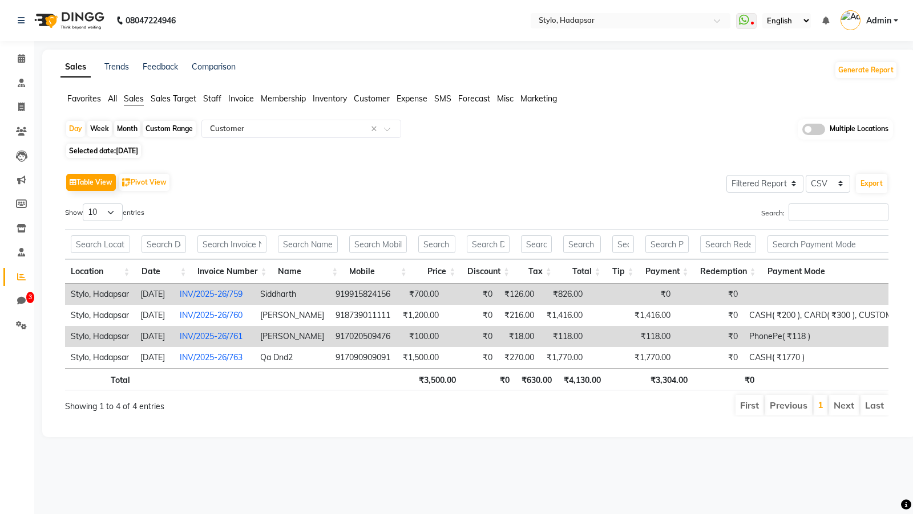
click at [364, 96] on span "Customer" at bounding box center [372, 99] width 36 height 10
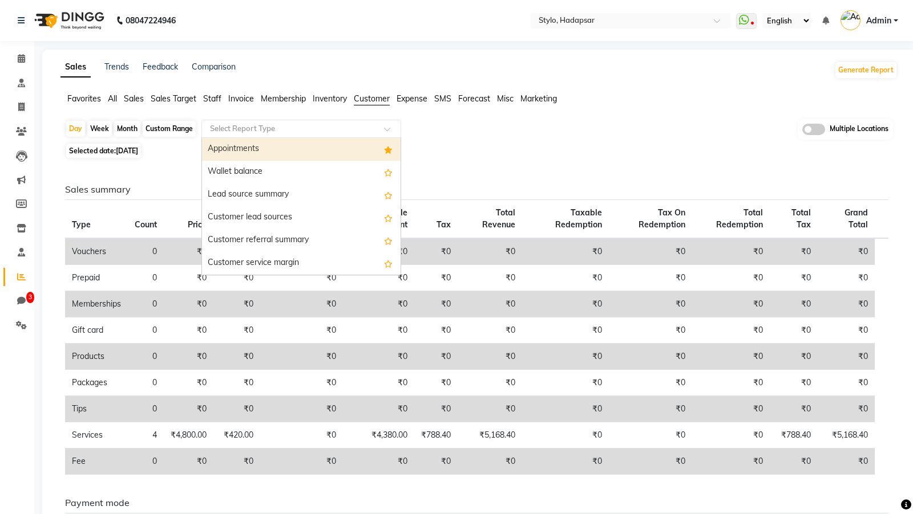
click at [293, 127] on input "text" at bounding box center [290, 128] width 164 height 11
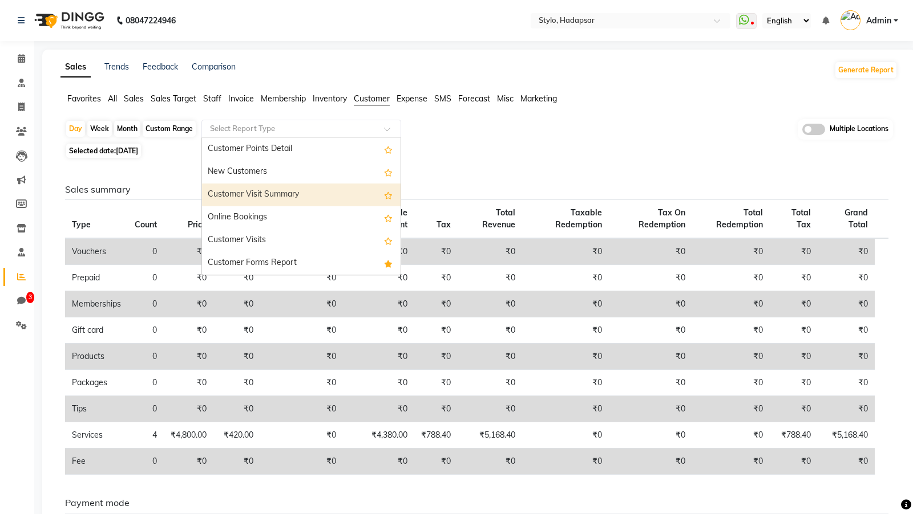
scroll to position [0, 0]
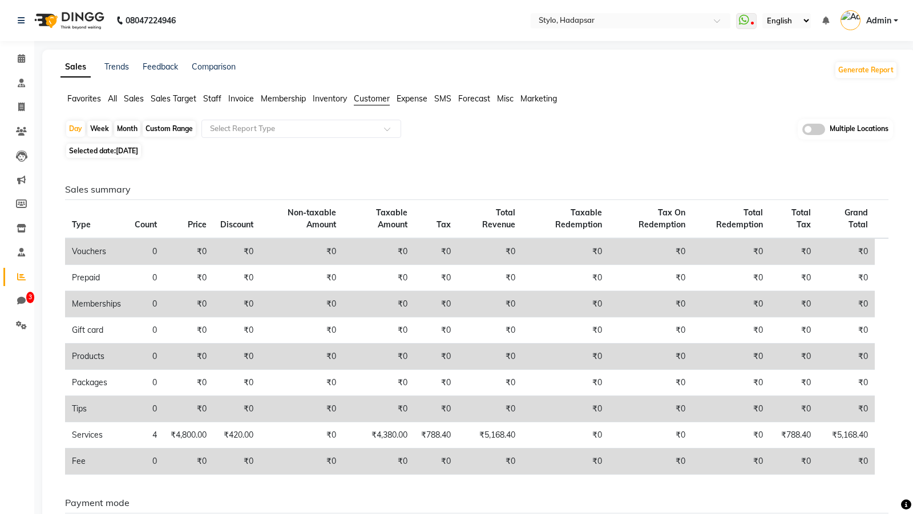
click at [130, 92] on div "Sales Trends Feedback Comparison Generate Report Favorites All Sales Sales Targ…" at bounding box center [478, 343] width 873 height 587
click at [131, 96] on span "Sales" at bounding box center [134, 99] width 20 height 10
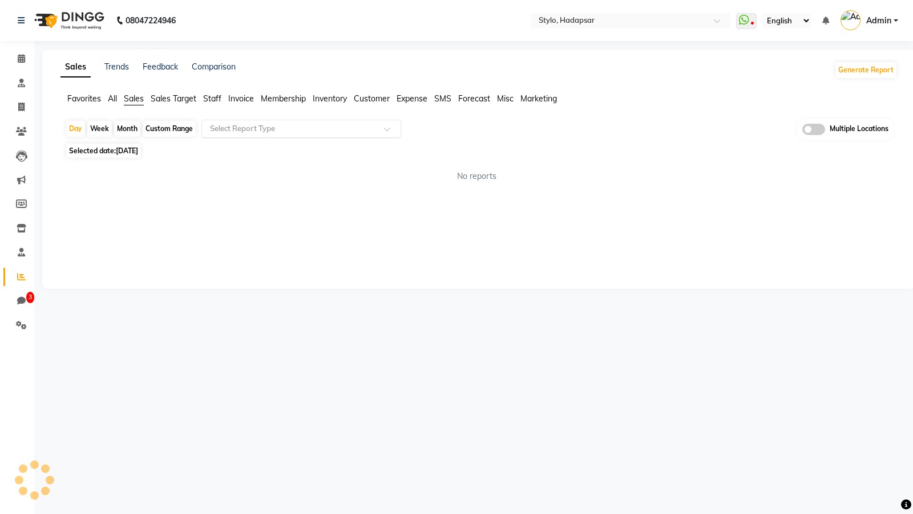
click at [263, 128] on input "text" at bounding box center [290, 128] width 164 height 11
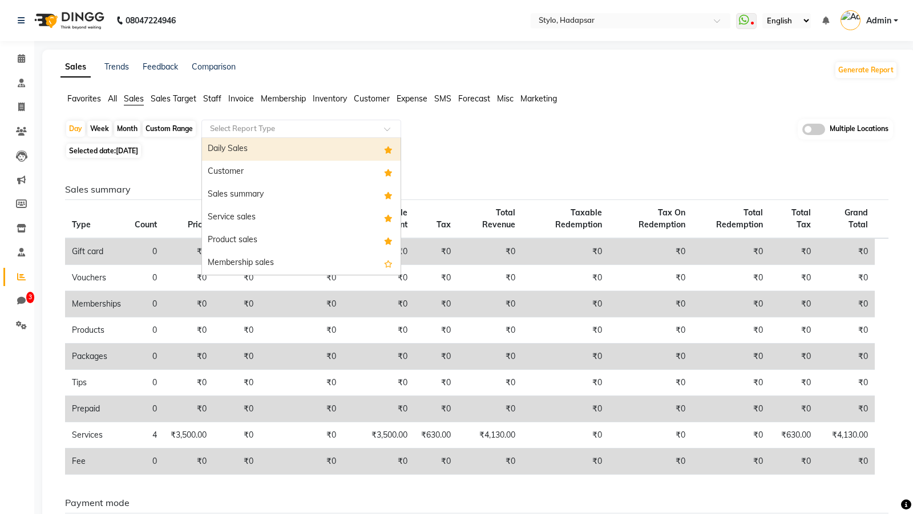
click at [253, 152] on div "Daily Sales" at bounding box center [301, 149] width 198 height 23
select select "filtered_report"
select select "csv"
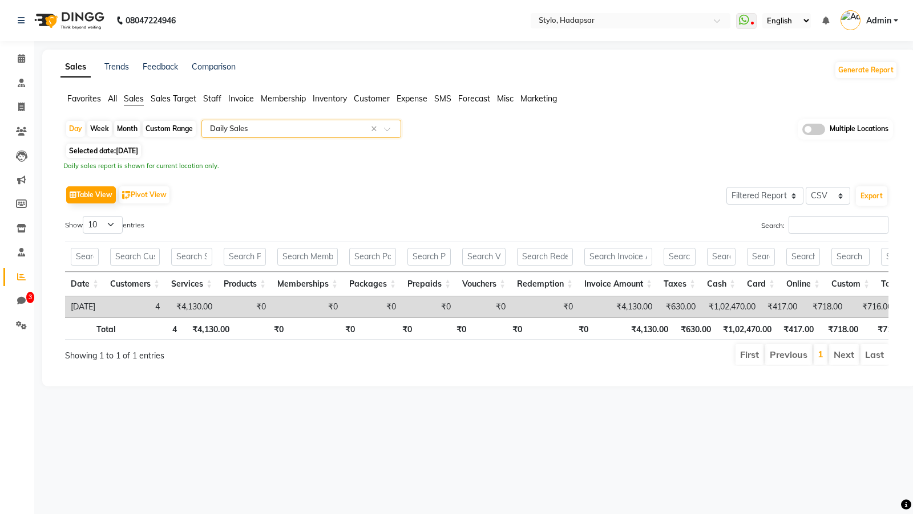
click at [257, 133] on input "text" at bounding box center [290, 128] width 164 height 11
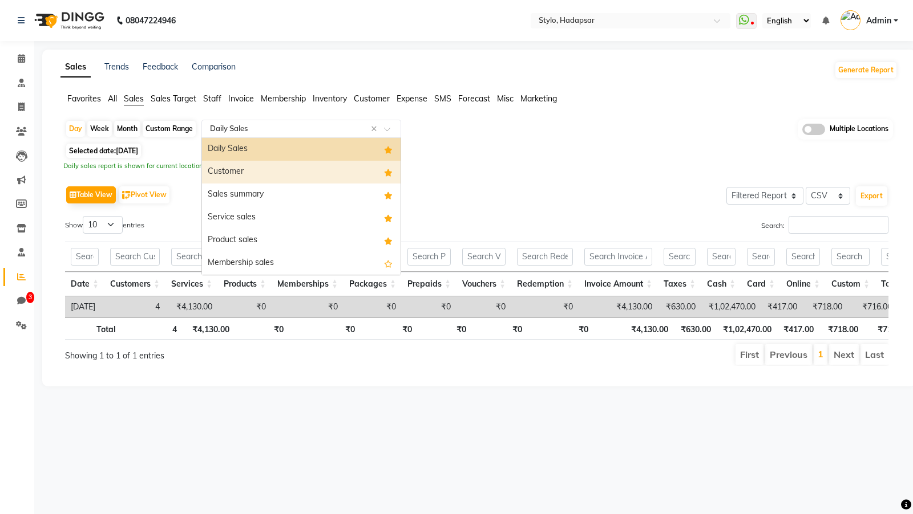
click at [246, 167] on div "Customer" at bounding box center [301, 172] width 198 height 23
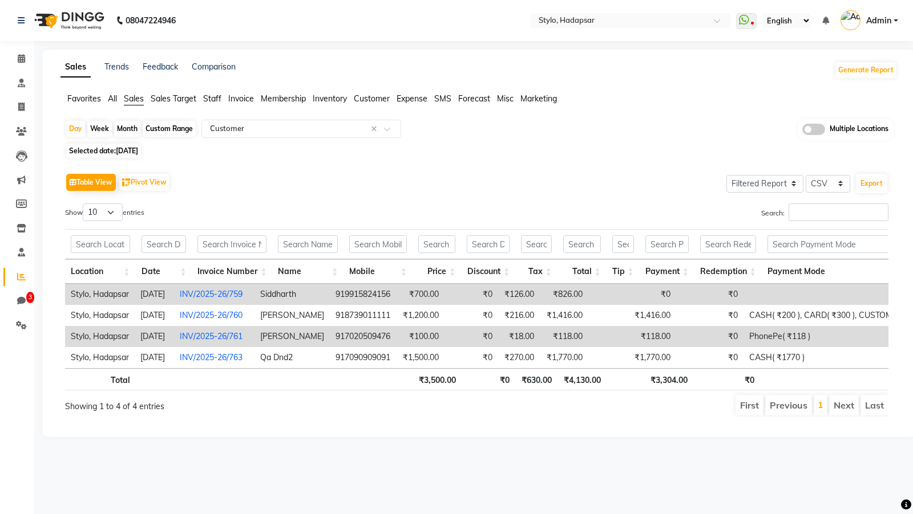
click at [136, 149] on span "[DATE]" at bounding box center [127, 151] width 22 height 9
select select "9"
select select "2025"
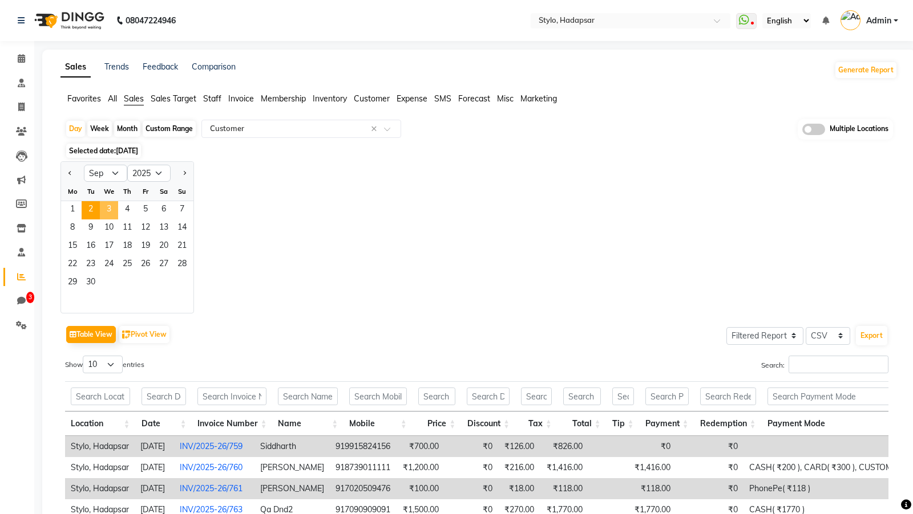
click at [102, 201] on span "3" at bounding box center [109, 210] width 18 height 18
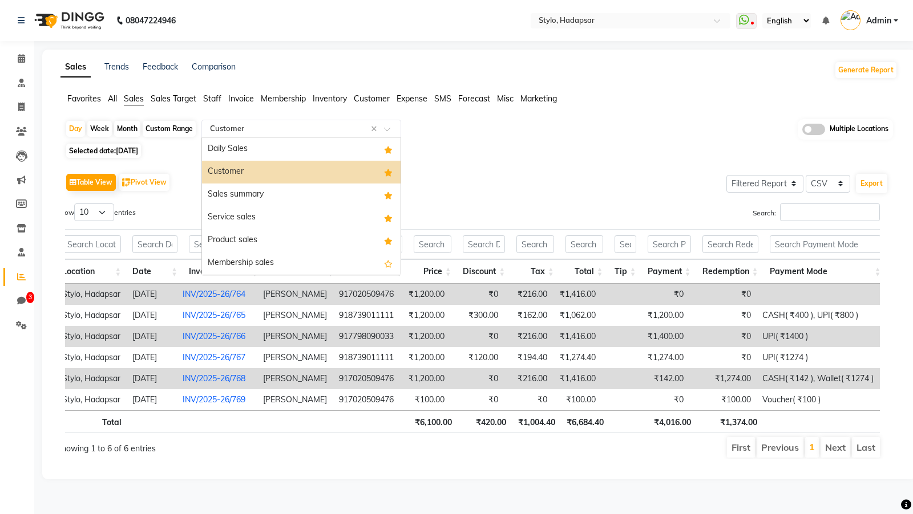
click at [270, 123] on input "text" at bounding box center [290, 128] width 164 height 11
click at [239, 188] on div "Sales summary" at bounding box center [301, 195] width 198 height 23
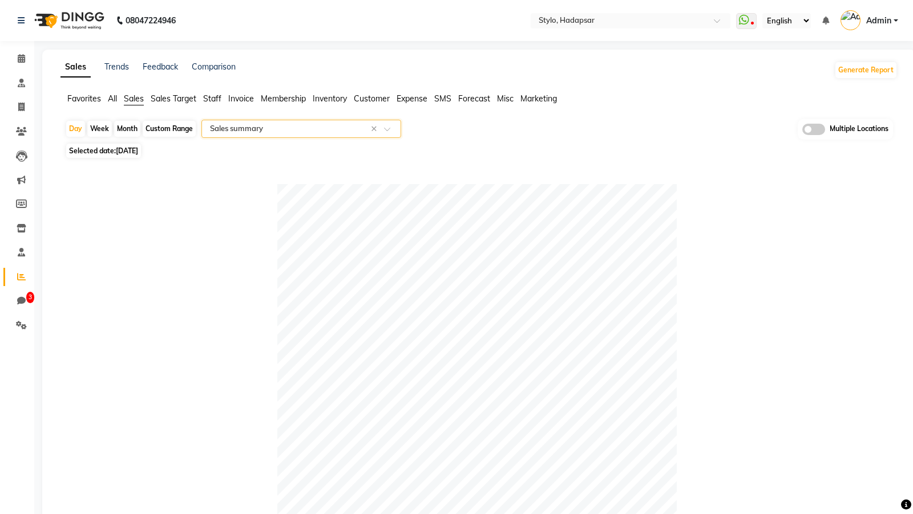
click at [242, 131] on input "text" at bounding box center [290, 128] width 164 height 11
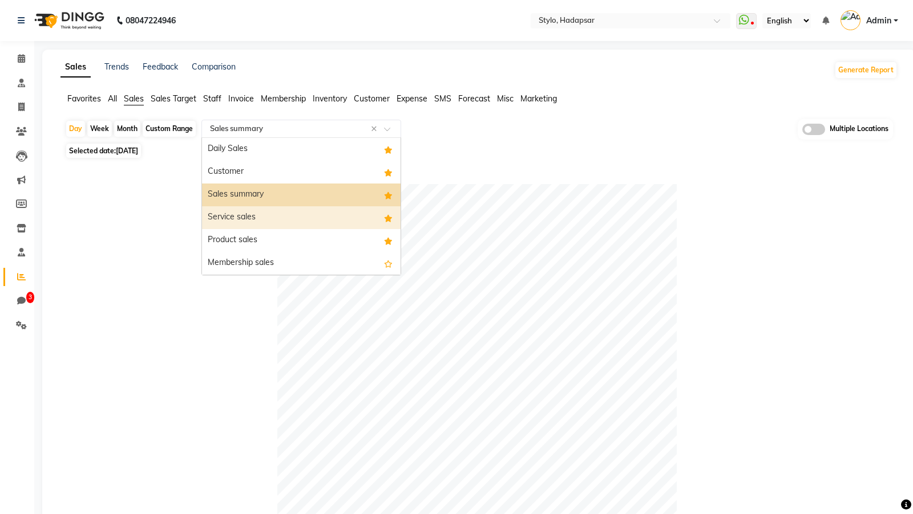
click at [228, 213] on div "Service sales" at bounding box center [301, 217] width 198 height 23
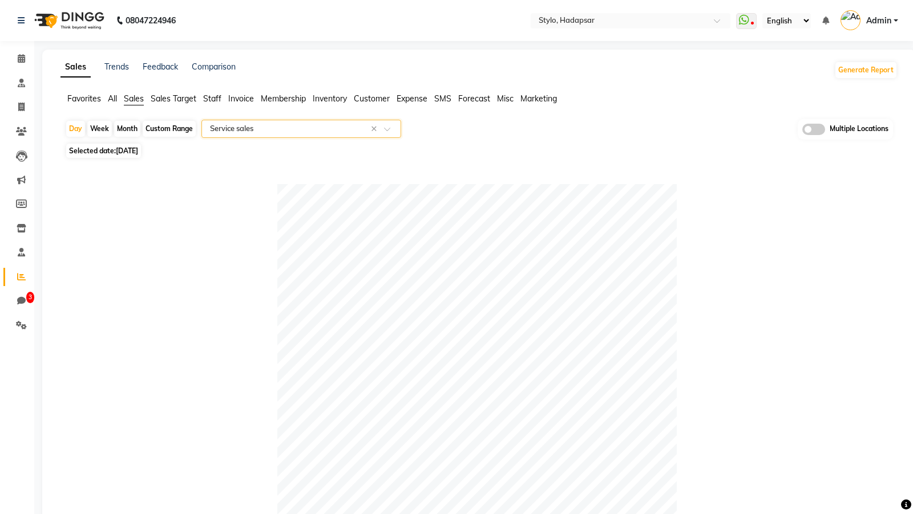
click at [255, 131] on input "text" at bounding box center [290, 128] width 164 height 11
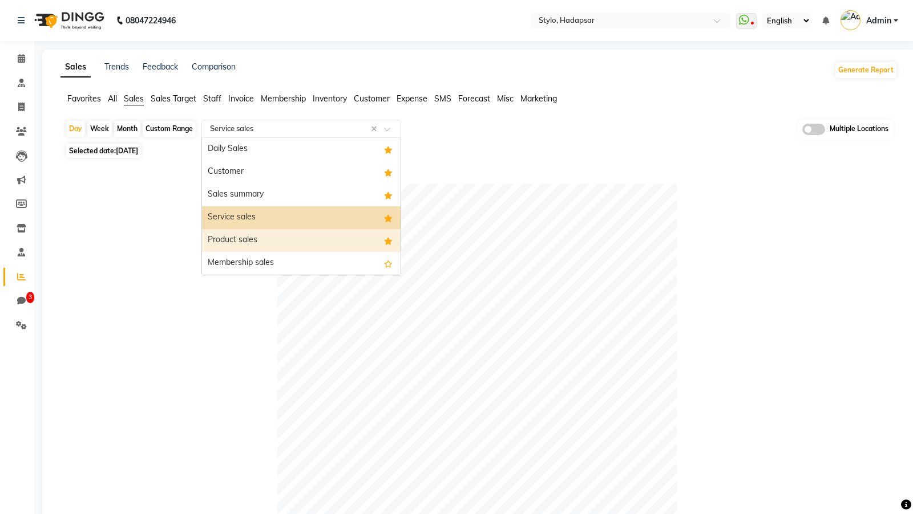
click at [233, 237] on div "Product sales" at bounding box center [301, 240] width 198 height 23
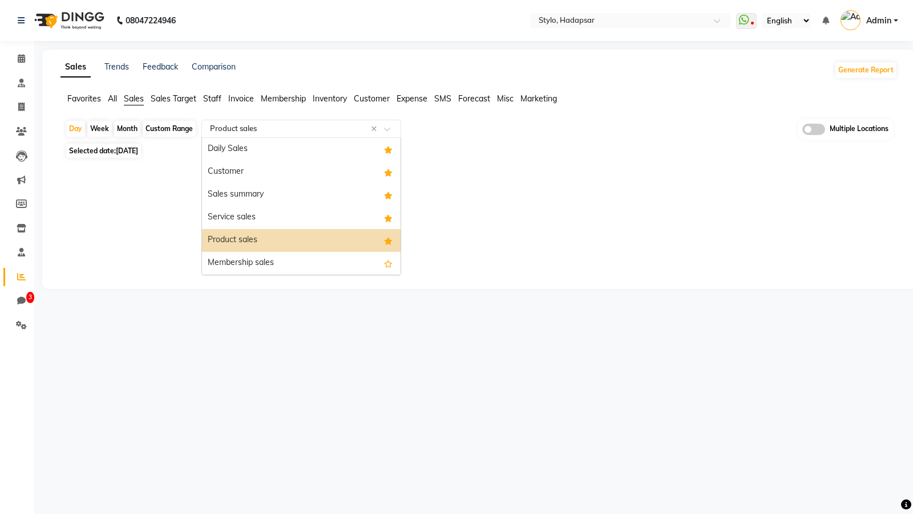
click at [263, 127] on input "text" at bounding box center [290, 128] width 164 height 11
click at [232, 254] on div "Membership sales" at bounding box center [301, 263] width 198 height 23
